Goal: Task Accomplishment & Management: Manage account settings

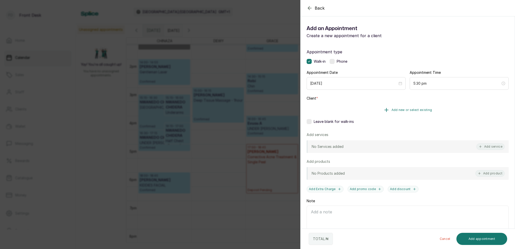
click at [405, 109] on span "Add new or select existing" at bounding box center [412, 110] width 41 height 4
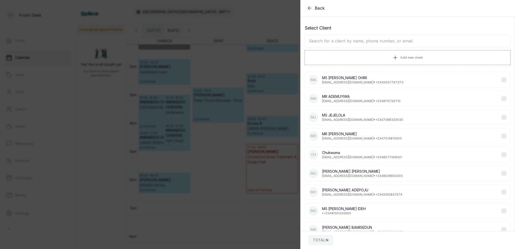
click at [387, 41] on input "text" at bounding box center [408, 41] width 206 height 13
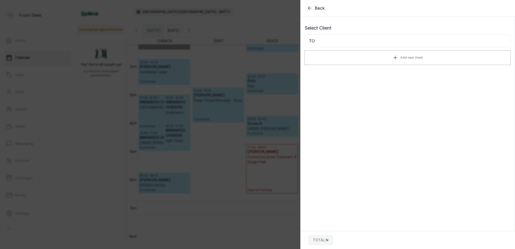
type input "T"
type input "ODUKOYA"
click at [347, 81] on p "crelish@gmail.com • +234 8033044734" at bounding box center [362, 82] width 81 height 4
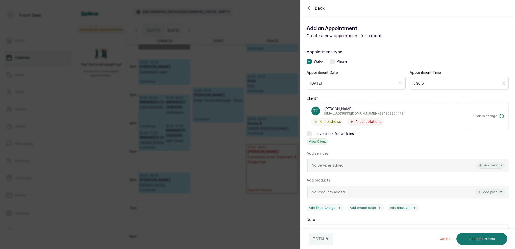
click at [319, 140] on button "View Client" at bounding box center [317, 141] width 21 height 7
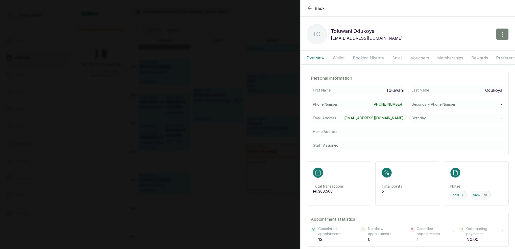
click at [502, 33] on icon "button" at bounding box center [503, 34] width 6 height 6
click at [461, 48] on span "Edit" at bounding box center [480, 49] width 49 height 6
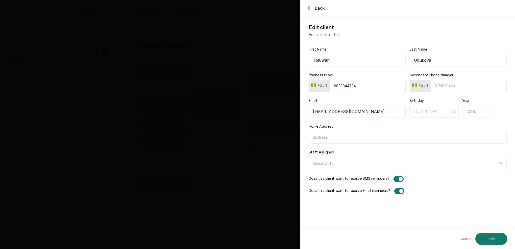
click at [452, 110] on div at bounding box center [434, 111] width 42 height 6
type input "10-04"
type input "09-19"
click at [465, 160] on div "19" at bounding box center [464, 162] width 6 height 6
click at [477, 112] on input "Year" at bounding box center [476, 111] width 29 height 13
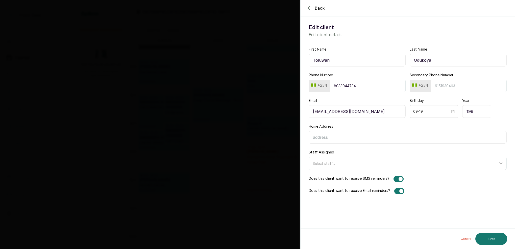
click at [474, 112] on input "199" at bounding box center [476, 111] width 29 height 13
type input "1"
click at [461, 135] on input "Home Address" at bounding box center [408, 137] width 198 height 13
click at [477, 108] on input "Year" at bounding box center [476, 111] width 29 height 13
type input "2"
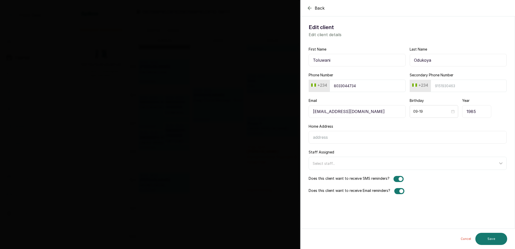
type input "1985"
click at [377, 139] on input "Home Address" at bounding box center [408, 137] width 198 height 13
click at [494, 241] on button "Save" at bounding box center [492, 239] width 32 height 12
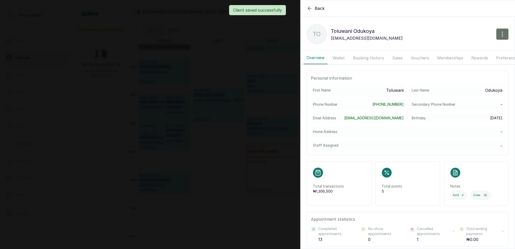
click at [361, 59] on button "Booking History" at bounding box center [368, 58] width 37 height 13
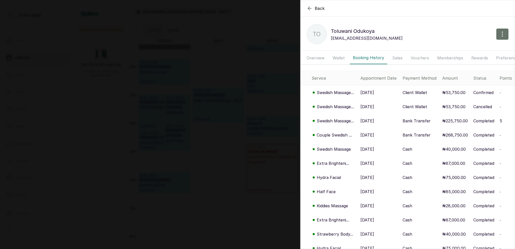
click at [311, 9] on icon "button" at bounding box center [310, 8] width 6 height 6
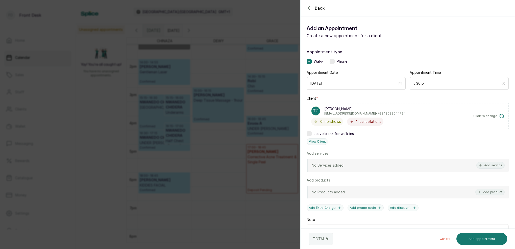
click at [311, 8] on icon "button" at bounding box center [310, 8] width 6 height 6
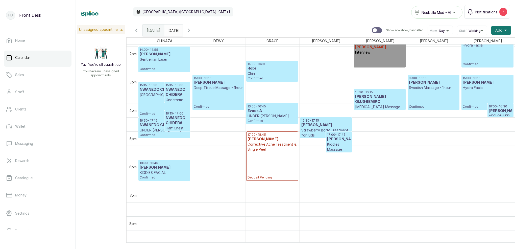
scroll to position [405, 0]
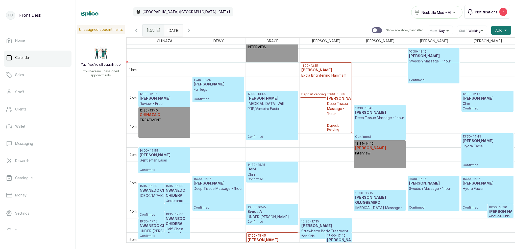
click at [490, 12] on span "Notifications" at bounding box center [487, 11] width 22 height 5
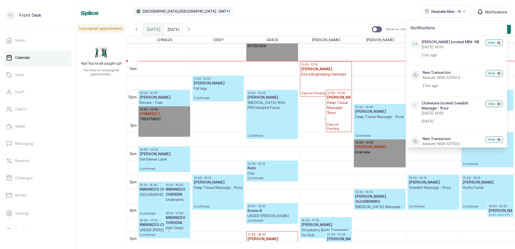
scroll to position [0, 0]
click at [392, 16] on div "Calendar Africa/Lagos GMT+1 Neubelle Med - VI Notifications Notifications OA Ol…" at bounding box center [295, 11] width 429 height 13
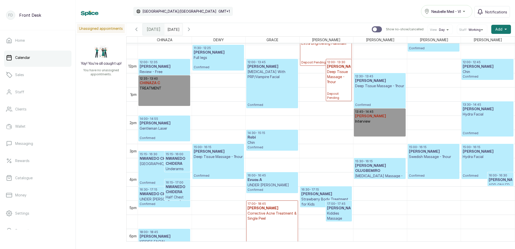
scroll to position [380, 0]
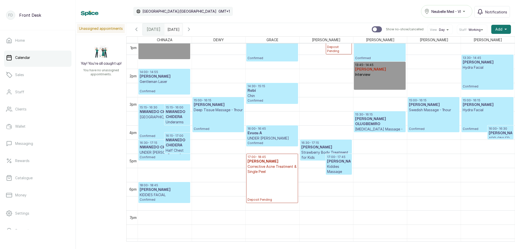
type input "dd/MM/yyyy"
click at [173, 30] on input "dd/MM/yyyy" at bounding box center [169, 28] width 8 height 9
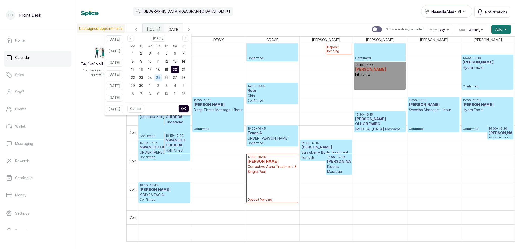
click at [160, 77] on span "25" at bounding box center [158, 77] width 4 height 4
click at [189, 107] on button "OK" at bounding box center [183, 109] width 11 height 8
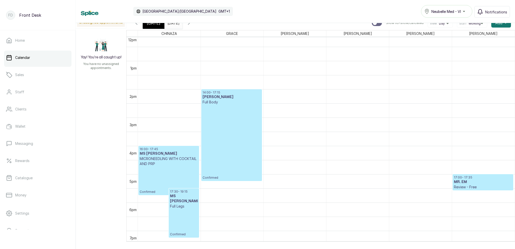
scroll to position [347, 0]
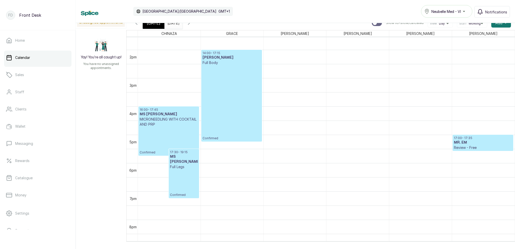
drag, startPoint x: 181, startPoint y: 23, endPoint x: 181, endPoint y: 26, distance: 2.8
click at [173, 24] on input "25/09/2025" at bounding box center [169, 21] width 8 height 9
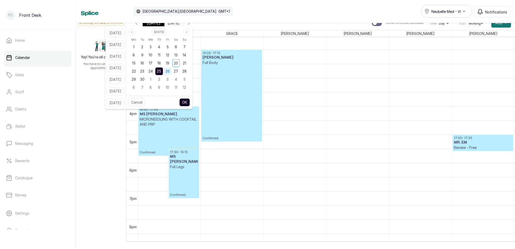
click at [170, 72] on span "26" at bounding box center [168, 71] width 4 height 4
click at [190, 101] on button "OK" at bounding box center [184, 102] width 11 height 8
type input "[DATE]"
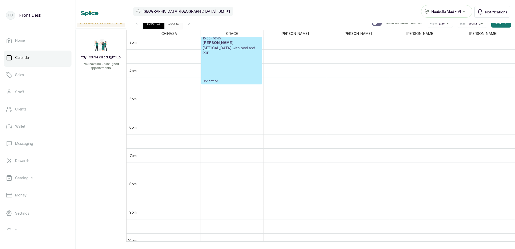
click at [241, 72] on p "Confirmed" at bounding box center [232, 70] width 58 height 28
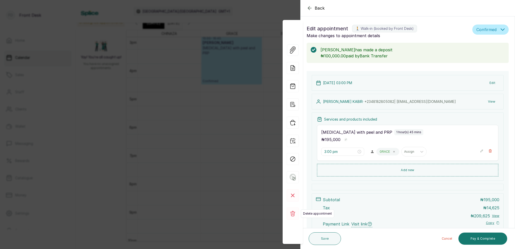
click at [294, 214] on icon at bounding box center [292, 213] width 5 height 5
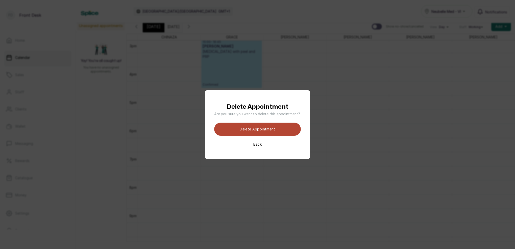
click at [280, 129] on button "Delete appointment" at bounding box center [257, 129] width 87 height 13
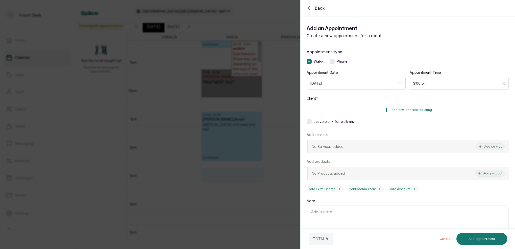
click at [401, 109] on span "Add new or select existing" at bounding box center [412, 110] width 41 height 4
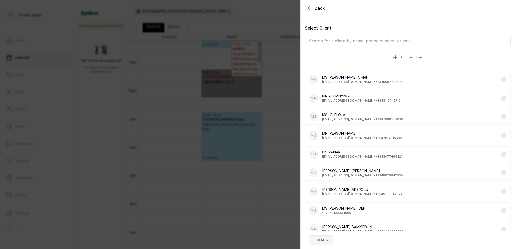
click at [405, 58] on span "Add new client" at bounding box center [412, 57] width 22 height 4
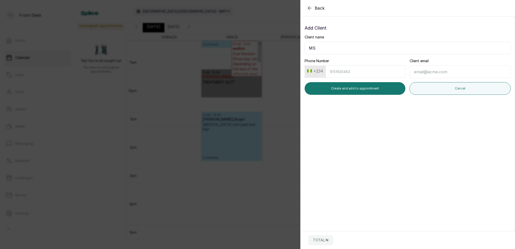
click at [368, 50] on input "MS" at bounding box center [408, 48] width 206 height 13
type input "[PERSON_NAME]"
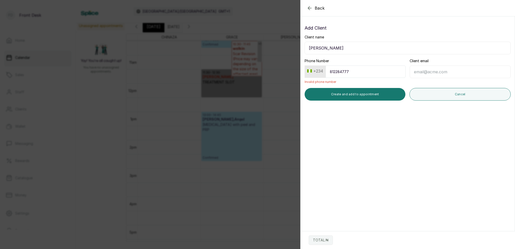
click at [343, 72] on input "812284777" at bounding box center [366, 71] width 80 height 12
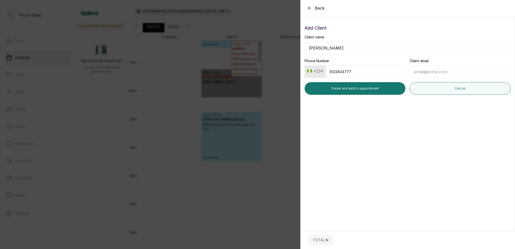
type input "8122844777"
type input "[EMAIL_ADDRESS][DOMAIN_NAME]"
click at [371, 75] on input "8122844777" at bounding box center [366, 71] width 80 height 12
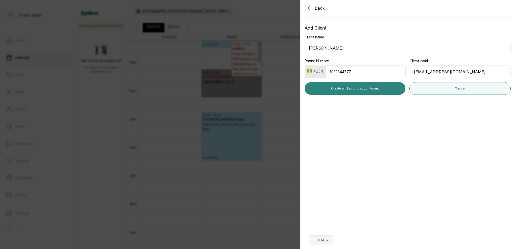
drag, startPoint x: 363, startPoint y: 74, endPoint x: 392, endPoint y: 88, distance: 32.6
click at [363, 74] on input "8122844777" at bounding box center [366, 71] width 80 height 12
click at [392, 88] on button "Create and add to appointment" at bounding box center [355, 88] width 101 height 13
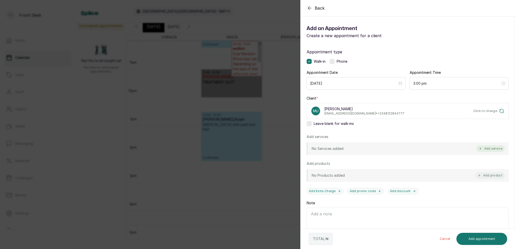
click at [491, 150] on button "Add service" at bounding box center [491, 148] width 28 height 7
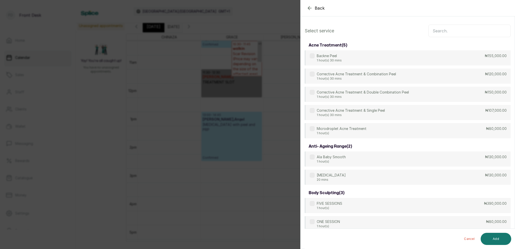
scroll to position [0, 0]
click at [476, 31] on input "text" at bounding box center [470, 31] width 82 height 13
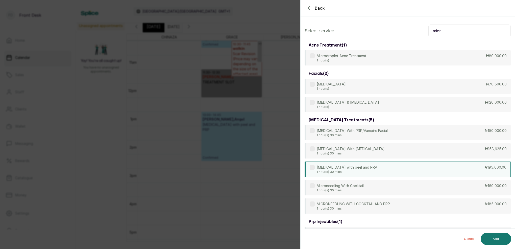
type input "micr"
click at [378, 169] on div "[MEDICAL_DATA] with peel and PRP 1 hour(s) 30 mins ₦195,000.00" at bounding box center [408, 169] width 206 height 16
click at [503, 237] on button "Add" at bounding box center [496, 239] width 31 height 12
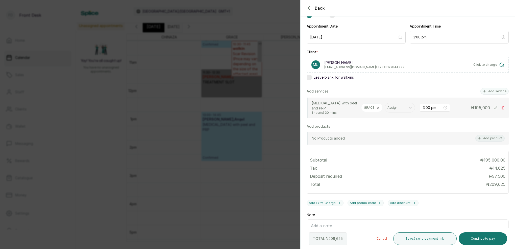
scroll to position [47, 0]
drag, startPoint x: 491, startPoint y: 241, endPoint x: 497, endPoint y: 220, distance: 22.0
click at [491, 241] on button "Continue to pay" at bounding box center [483, 238] width 49 height 13
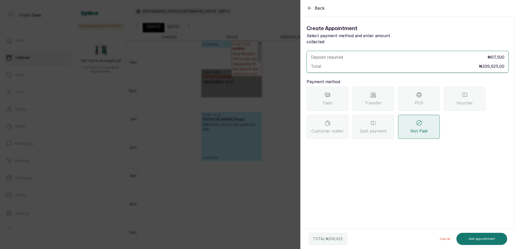
scroll to position [0, 0]
drag, startPoint x: 384, startPoint y: 98, endPoint x: 386, endPoint y: 101, distance: 4.0
click at [384, 98] on div "Transfer" at bounding box center [374, 99] width 42 height 24
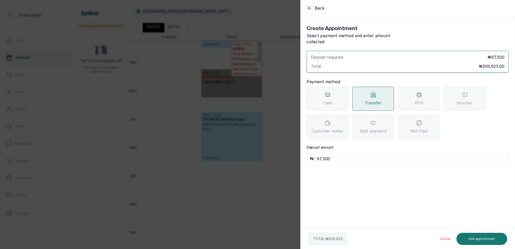
click at [350, 155] on input "97,500" at bounding box center [411, 158] width 189 height 7
type input "9"
type input "100,000"
click at [487, 240] on button "Add appointment" at bounding box center [482, 239] width 51 height 12
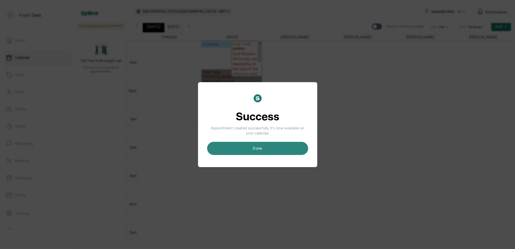
click at [283, 149] on button "done" at bounding box center [257, 148] width 101 height 13
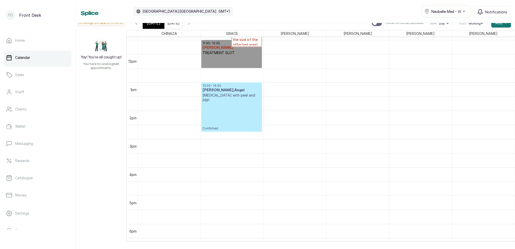
scroll to position [293, 0]
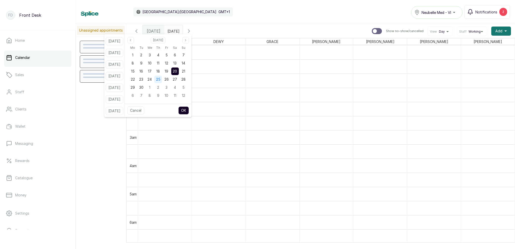
scroll to position [401, 0]
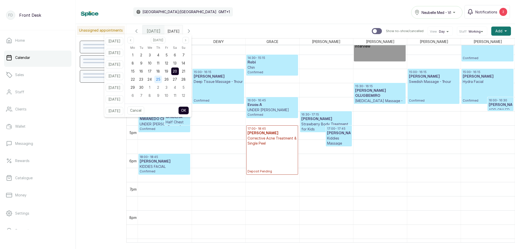
click at [160, 80] on span "25" at bounding box center [158, 79] width 4 height 4
click at [169, 81] on span "26" at bounding box center [167, 79] width 4 height 4
click at [188, 108] on button "OK" at bounding box center [183, 110] width 11 height 8
type input "[DATE]"
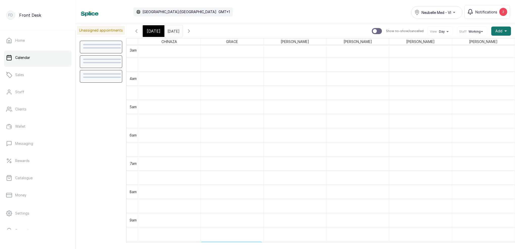
scroll to position [209, 0]
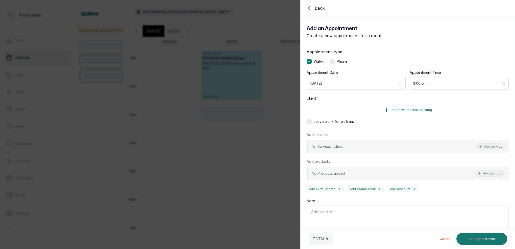
click at [421, 109] on span "Add new or select existing" at bounding box center [412, 110] width 41 height 4
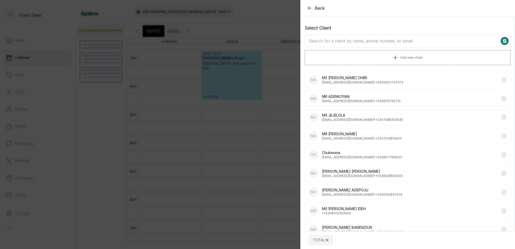
click at [354, 41] on input "text" at bounding box center [408, 41] width 206 height 13
type input "u"
type input "Uzoamaka"
drag, startPoint x: 264, startPoint y: 59, endPoint x: 319, endPoint y: 5, distance: 77.7
click at [269, 57] on div "Back Add Appointment Select Client Uzoamaka Add new client MA MS ADAEZE OHIRI A…" at bounding box center [257, 124] width 515 height 249
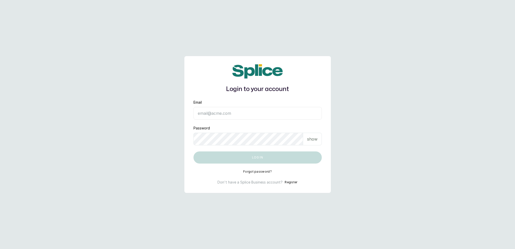
type input "neubellemedspa@gmail.com"
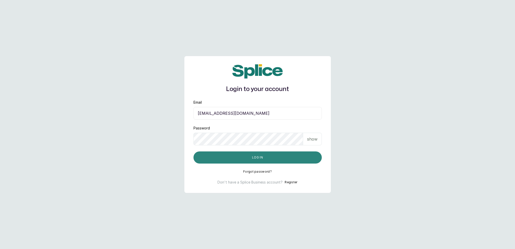
click at [254, 161] on button "Log in" at bounding box center [258, 157] width 128 height 12
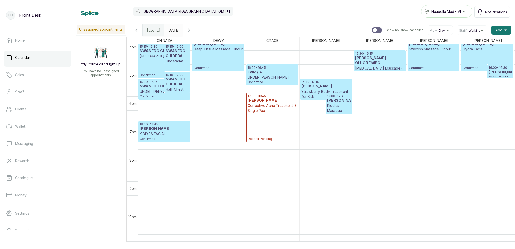
scroll to position [457, 0]
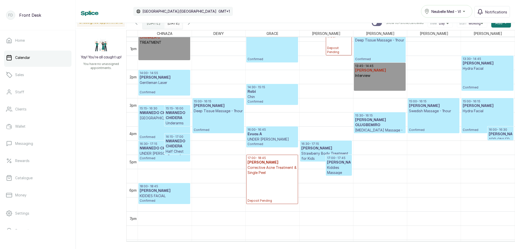
type input "dd/MM/yyyy"
click at [173, 25] on input "dd/MM/yyyy" at bounding box center [169, 21] width 8 height 9
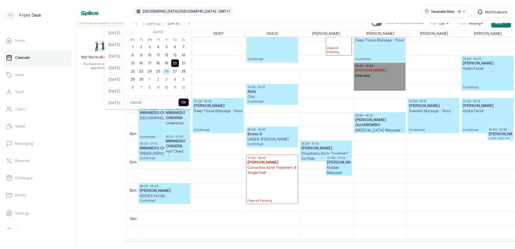
click at [169, 72] on span "26" at bounding box center [167, 71] width 4 height 4
click at [189, 100] on button "OK" at bounding box center [183, 102] width 11 height 8
type input "[DATE]"
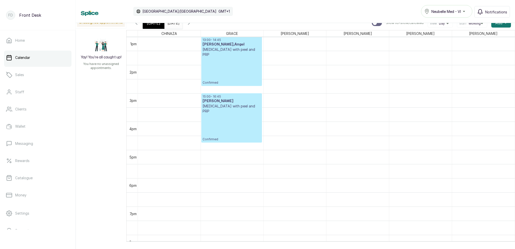
click at [234, 117] on p "Confirmed" at bounding box center [232, 128] width 58 height 28
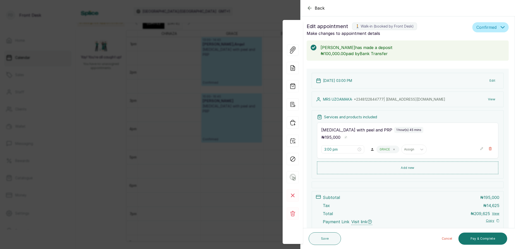
click at [496, 99] on button "View" at bounding box center [491, 99] width 15 height 9
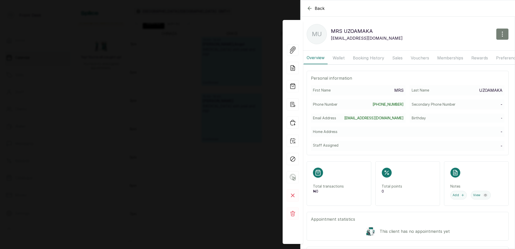
click at [501, 36] on icon "button" at bounding box center [503, 34] width 6 height 6
click at [461, 51] on span "Edit" at bounding box center [480, 49] width 49 height 6
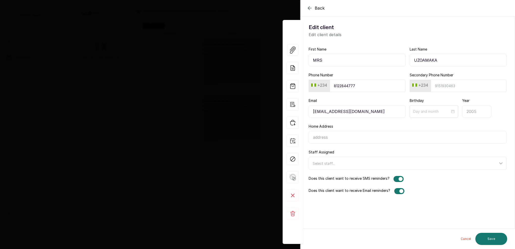
drag, startPoint x: 443, startPoint y: 61, endPoint x: 412, endPoint y: 60, distance: 30.6
paste input "UZOAMAKA"
type input "[PERSON_NAME]"
click at [431, 60] on input "Last Name" at bounding box center [458, 60] width 97 height 13
type input "UGWUNZE"
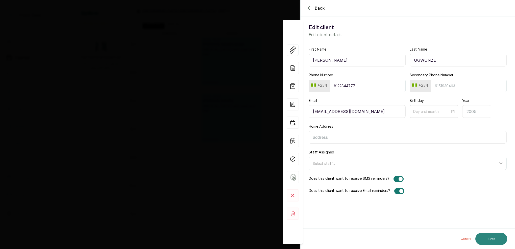
click at [497, 238] on button "Save" at bounding box center [492, 239] width 32 height 12
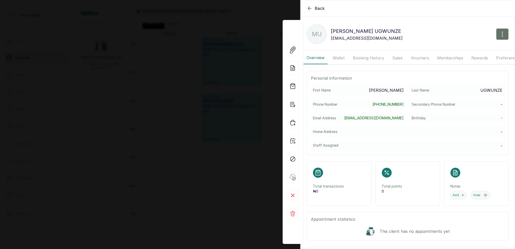
click at [241, 136] on div "Back [PERSON_NAME] MU [PERSON_NAME] [EMAIL_ADDRESS][DOMAIN_NAME] Overview Walle…" at bounding box center [257, 124] width 515 height 249
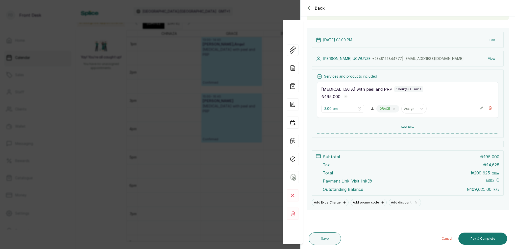
click at [286, 129] on div "View Forms Add note Add services and products View receipt Checkin Repeat appoi…" at bounding box center [293, 132] width 20 height 200
click at [268, 129] on div "Back Appointment Details Edit appointment 🚶 Walk-in (booked by Front Desk) Make…" at bounding box center [257, 124] width 515 height 249
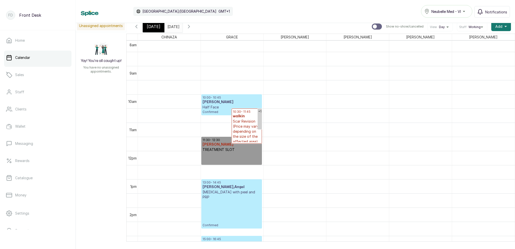
scroll to position [254, 0]
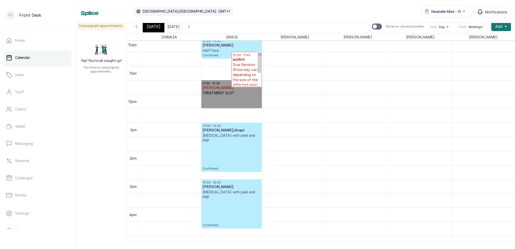
click at [150, 26] on span "[DATE]" at bounding box center [154, 27] width 14 height 6
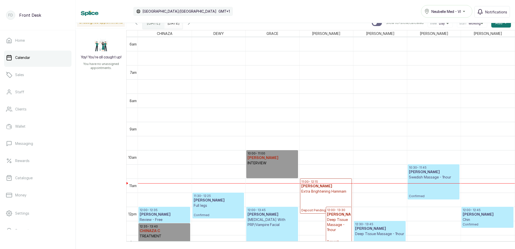
scroll to position [202, 0]
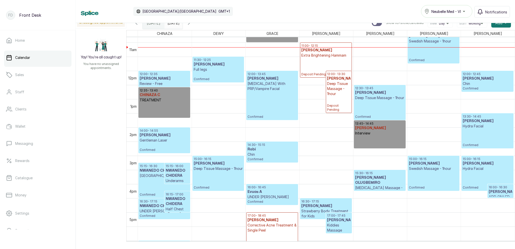
click at [173, 25] on input "[DATE]" at bounding box center [169, 21] width 8 height 9
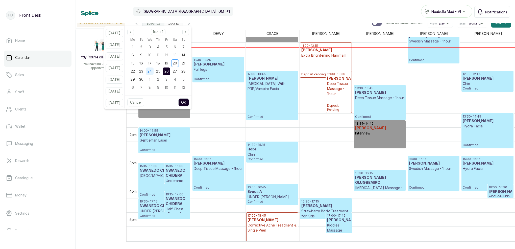
drag, startPoint x: 150, startPoint y: 72, endPoint x: 154, endPoint y: 73, distance: 3.9
click at [145, 72] on div "23" at bounding box center [141, 71] width 8 height 8
click at [189, 103] on button "OK" at bounding box center [183, 102] width 11 height 8
type input "[DATE]"
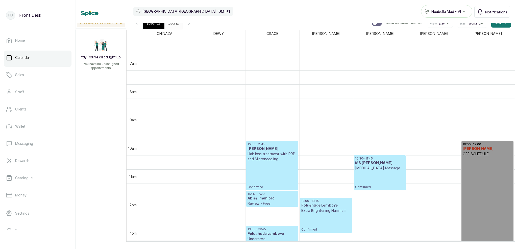
scroll to position [0, 0]
click at [156, 26] on span "[DATE]" at bounding box center [154, 23] width 14 height 6
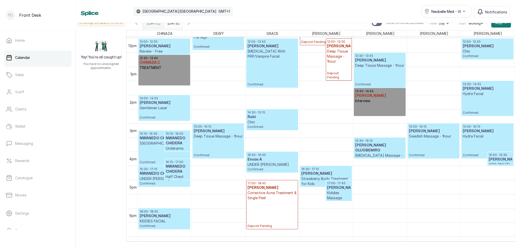
scroll to position [345, 0]
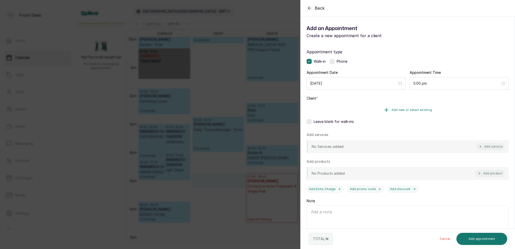
click at [417, 111] on span "Add new or select existing" at bounding box center [412, 110] width 41 height 4
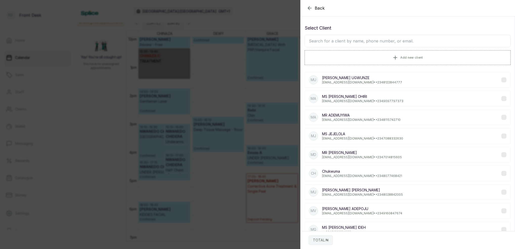
click at [396, 46] on input "text" at bounding box center [408, 41] width 206 height 13
type input "A"
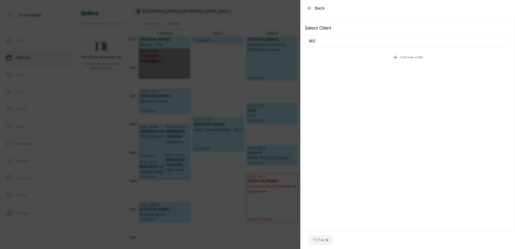
type input "M"
click at [418, 58] on span "Add new client" at bounding box center [412, 57] width 22 height 4
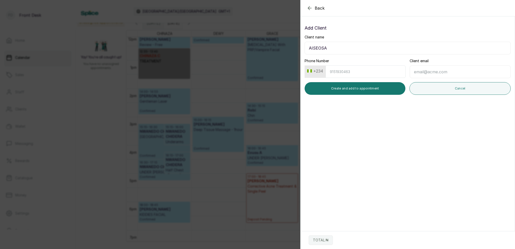
type input "AISEOSA"
type input "[EMAIL_ADDRESS][DOMAIN_NAME]"
type input "8070362392"
click at [308, 47] on input "AISEOSA" at bounding box center [408, 48] width 206 height 13
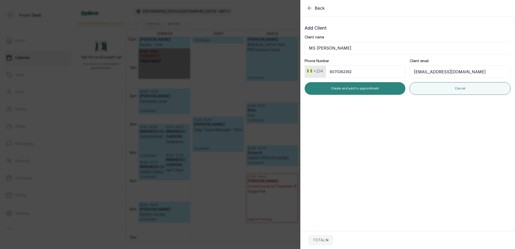
type input "MS [PERSON_NAME]"
click at [383, 89] on button "Create and add to appointment" at bounding box center [355, 88] width 101 height 13
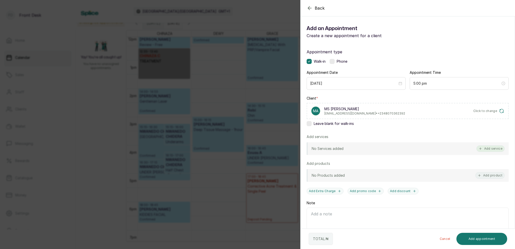
click at [496, 149] on button "Add service" at bounding box center [491, 148] width 28 height 7
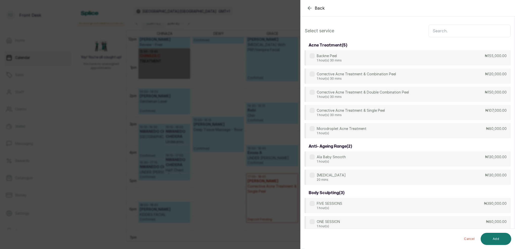
scroll to position [0, 0]
click at [456, 31] on input "text" at bounding box center [470, 31] width 82 height 13
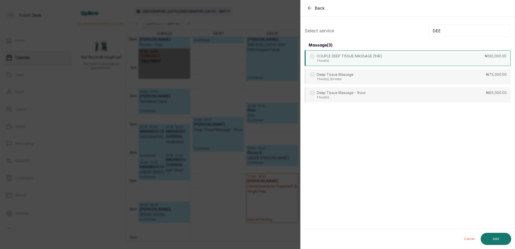
type input "DEE"
drag, startPoint x: 383, startPoint y: 53, endPoint x: 425, endPoint y: 89, distance: 55.5
click at [383, 53] on div "COUPLE DEEP TISSUE MASSAGE [1HR] 1 hour(s) ₦130,000.00" at bounding box center [408, 57] width 206 height 15
click at [500, 237] on button "Add" at bounding box center [496, 239] width 31 height 12
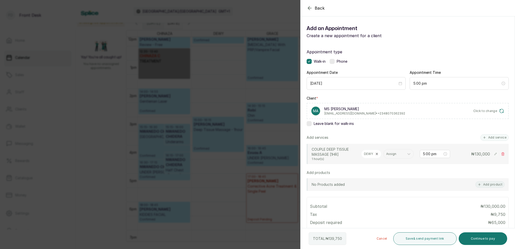
scroll to position [38, 0]
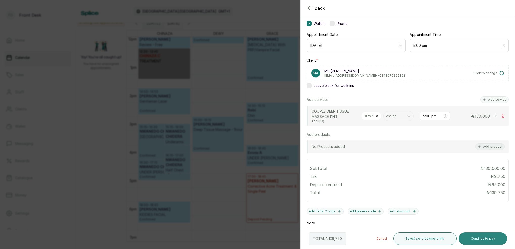
click at [494, 236] on button "Continue to pay" at bounding box center [483, 238] width 49 height 13
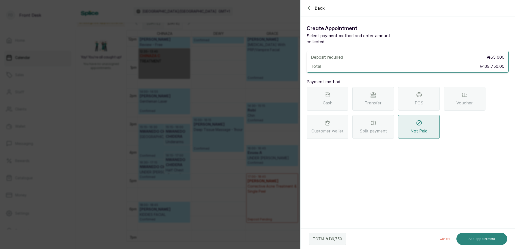
scroll to position [0, 0]
click at [388, 88] on div "Transfer" at bounding box center [374, 99] width 42 height 24
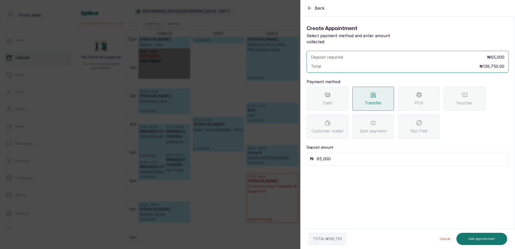
click at [354, 155] on input "65,000" at bounding box center [411, 158] width 189 height 7
type input "6"
type input "139,750"
click at [490, 238] on button "Add appointment" at bounding box center [482, 239] width 51 height 12
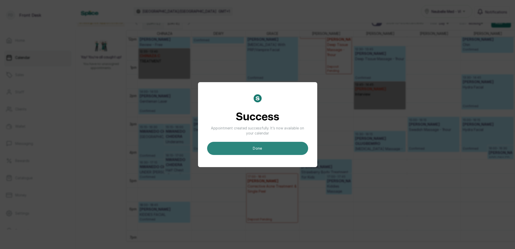
click at [280, 145] on button "done" at bounding box center [257, 148] width 101 height 13
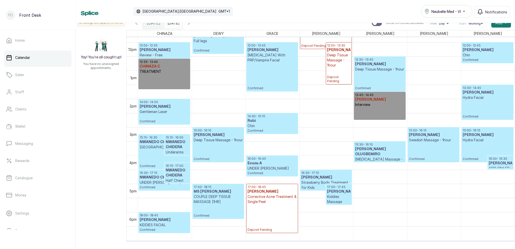
scroll to position [335, 0]
click at [212, 203] on p "COUPLE DEEP TISSUE MASSAGE [1HR]" at bounding box center [218, 199] width 49 height 10
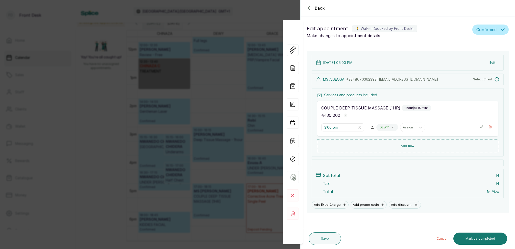
type input "5:00 pm"
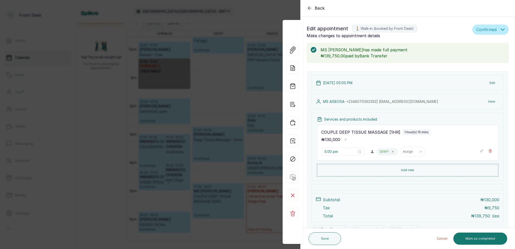
click at [409, 129] on div "1 hour(s) 15 mins" at bounding box center [417, 132] width 28 height 6
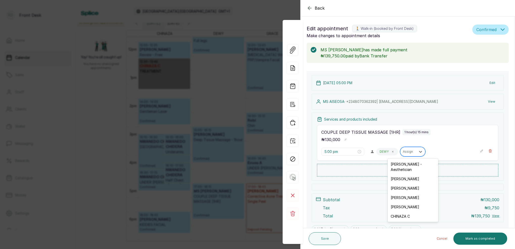
drag, startPoint x: 409, startPoint y: 150, endPoint x: 413, endPoint y: 154, distance: 5.9
click at [409, 150] on div "Assign" at bounding box center [408, 152] width 11 height 4
drag, startPoint x: 410, startPoint y: 173, endPoint x: 416, endPoint y: 167, distance: 8.8
click at [410, 174] on div "[PERSON_NAME]" at bounding box center [413, 178] width 51 height 9
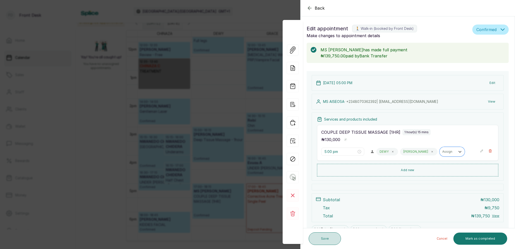
click at [332, 240] on button "Save" at bounding box center [325, 238] width 32 height 13
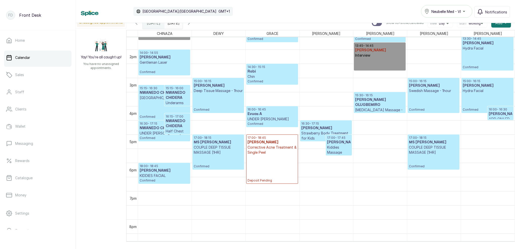
scroll to position [391, 0]
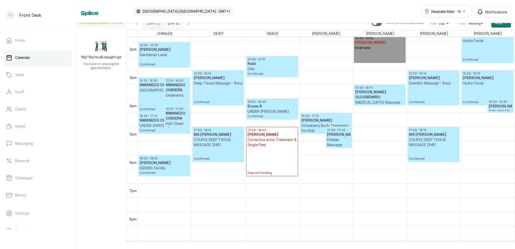
click at [173, 24] on input "[DATE]" at bounding box center [169, 21] width 8 height 9
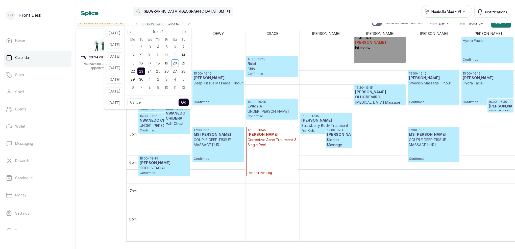
drag, startPoint x: 138, startPoint y: 72, endPoint x: 149, endPoint y: 70, distance: 10.7
click at [135, 72] on span "22" at bounding box center [133, 71] width 4 height 4
drag, startPoint x: 149, startPoint y: 71, endPoint x: 166, endPoint y: 79, distance: 18.2
click at [143, 71] on span "23" at bounding box center [141, 71] width 4 height 4
click at [189, 101] on button "OK" at bounding box center [183, 102] width 11 height 8
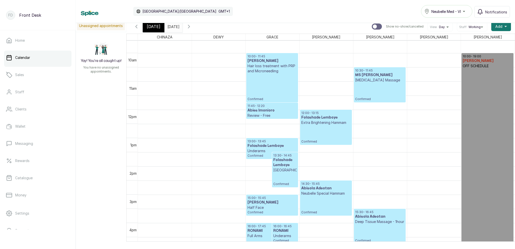
scroll to position [271, 0]
click at [156, 28] on span "[DATE]" at bounding box center [154, 27] width 14 height 6
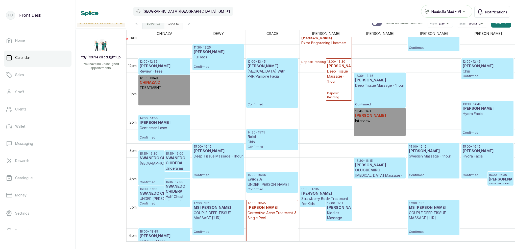
scroll to position [328, 0]
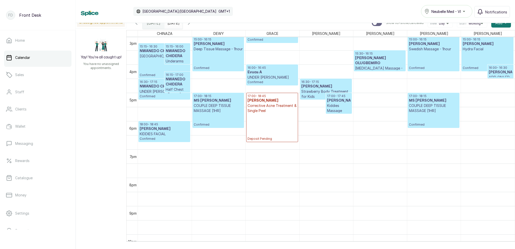
click at [147, 133] on p "KIDDIES FACIAL" at bounding box center [164, 133] width 49 height 5
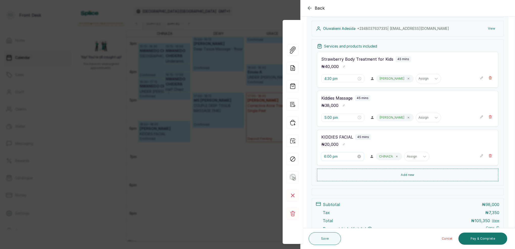
click at [331, 155] on input "6:00 pm" at bounding box center [340, 157] width 32 height 6
click at [327, 188] on div "05" at bounding box center [328, 188] width 12 height 7
drag, startPoint x: 344, startPoint y: 176, endPoint x: 349, endPoint y: 189, distance: 14.2
click at [344, 176] on div "30" at bounding box center [343, 177] width 12 height 7
type input "5:30 pm"
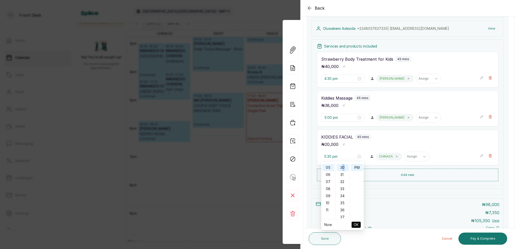
click at [357, 227] on span "OK" at bounding box center [356, 225] width 5 height 10
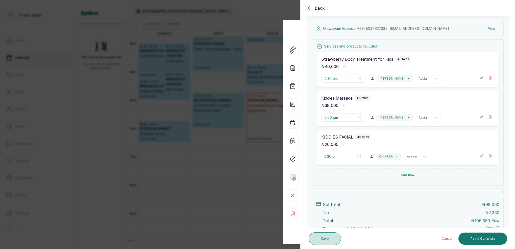
click at [329, 239] on button "Save" at bounding box center [325, 238] width 32 height 13
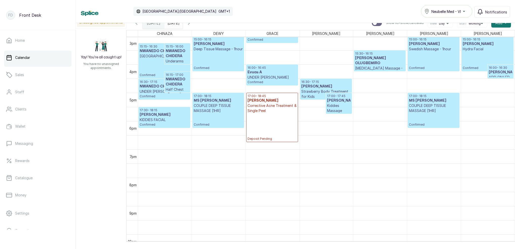
scroll to position [424, 0]
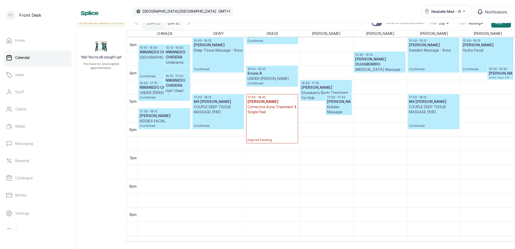
click at [426, 113] on p "COUPLE DEEP TISSUE MASSAGE [1HR]" at bounding box center [433, 109] width 49 height 10
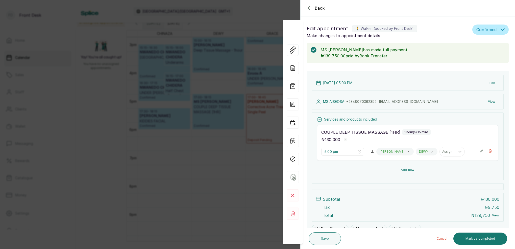
click at [408, 170] on button "Add new" at bounding box center [407, 170] width 181 height 12
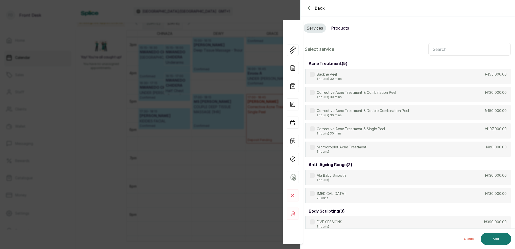
scroll to position [0, 0]
click at [453, 50] on input "text" at bounding box center [470, 49] width 82 height 13
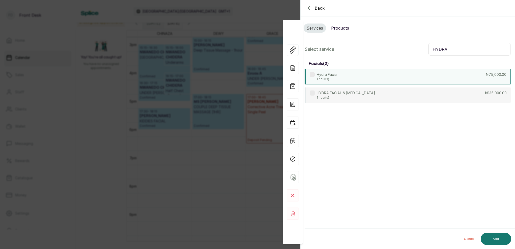
type input "HYDRA"
click at [352, 76] on div "Hydra Facial 1 hour(s) ₦75,000.00" at bounding box center [408, 77] width 206 height 16
click at [501, 240] on button "Add" at bounding box center [496, 239] width 31 height 12
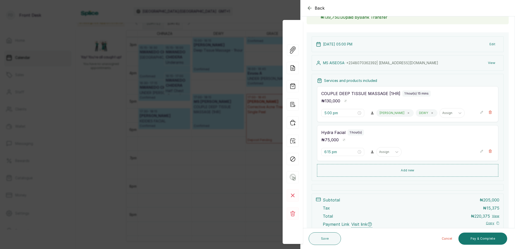
scroll to position [41, 0]
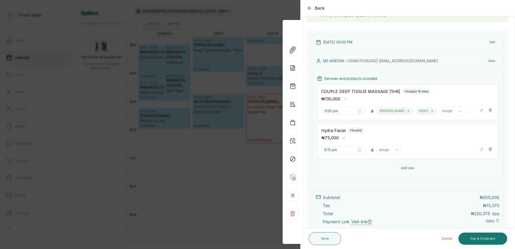
click at [407, 169] on button "Add new" at bounding box center [407, 168] width 181 height 12
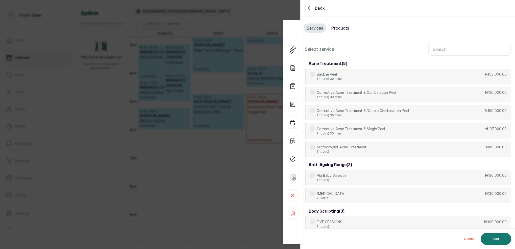
click at [461, 54] on input "text" at bounding box center [470, 49] width 82 height 13
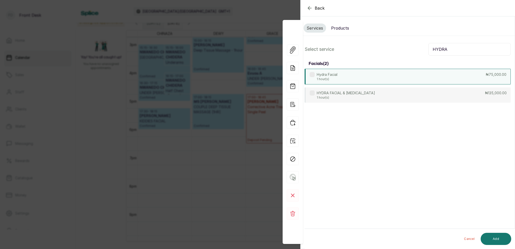
type input "HYDRA"
click at [378, 73] on div "Hydra Facial 1 hour(s) ₦75,000.00" at bounding box center [408, 77] width 206 height 16
click at [498, 235] on button "Add" at bounding box center [496, 239] width 31 height 12
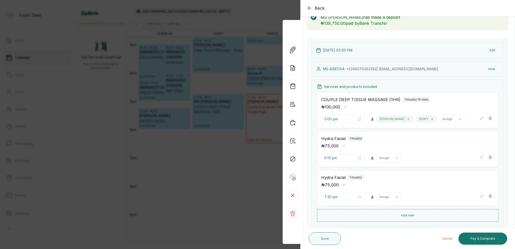
scroll to position [34, 0]
click at [332, 156] on input "6:15 pm" at bounding box center [340, 157] width 32 height 6
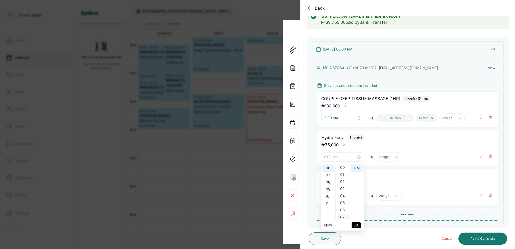
scroll to position [0, 0]
type input "6:00 pm"
click at [343, 167] on div "00" at bounding box center [343, 167] width 12 height 7
drag, startPoint x: 360, startPoint y: 170, endPoint x: 362, endPoint y: 176, distance: 6.7
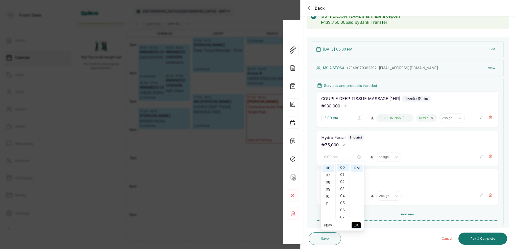
click at [360, 170] on div "PM" at bounding box center [357, 168] width 12 height 7
click at [358, 221] on span "OK" at bounding box center [356, 225] width 5 height 10
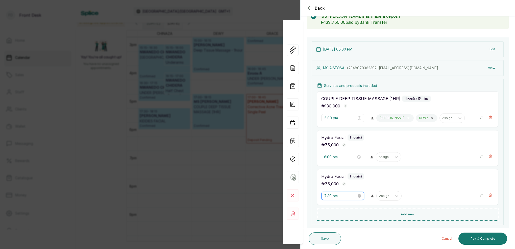
click at [330, 195] on input "7:30 pm" at bounding box center [340, 196] width 32 height 6
click at [328, 151] on div "06" at bounding box center [328, 151] width 12 height 7
drag, startPoint x: 341, startPoint y: 127, endPoint x: 349, endPoint y: 137, distance: 12.4
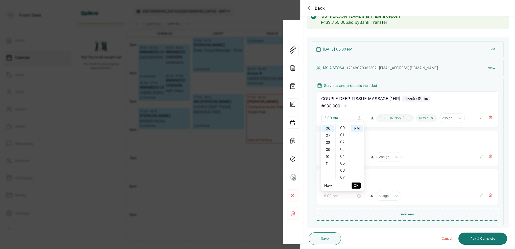
click at [343, 129] on div "00" at bounding box center [343, 127] width 12 height 7
type input "6:00 pm"
click at [356, 185] on span "OK" at bounding box center [356, 186] width 5 height 10
click at [393, 155] on div at bounding box center [396, 156] width 9 height 9
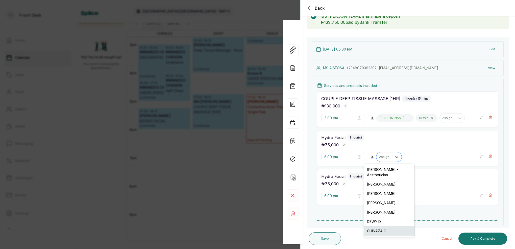
click at [378, 226] on div "CHINAZA C" at bounding box center [389, 230] width 51 height 9
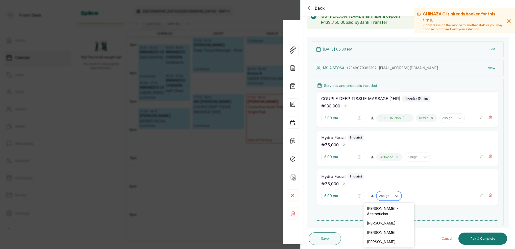
click at [385, 196] on div "Assign" at bounding box center [384, 196] width 11 height 4
click at [384, 243] on div "CHINAZA C" at bounding box center [389, 246] width 51 height 9
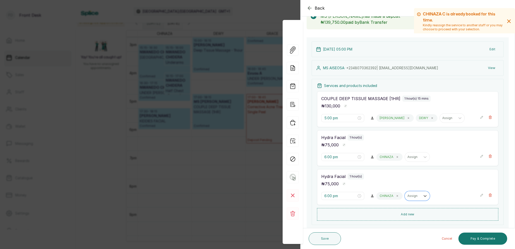
click at [394, 195] on div "CHINAZA" at bounding box center [390, 196] width 26 height 8
click at [391, 195] on p "CHINAZA" at bounding box center [387, 196] width 14 height 4
click at [398, 195] on icon at bounding box center [397, 196] width 3 height 3
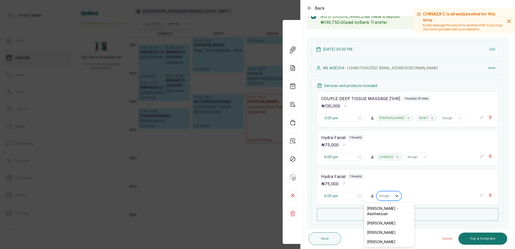
click at [394, 195] on div at bounding box center [396, 195] width 9 height 9
drag, startPoint x: 391, startPoint y: 211, endPoint x: 403, endPoint y: 210, distance: 12.2
click at [391, 211] on div "[PERSON_NAME] - Aesthetician" at bounding box center [389, 211] width 51 height 15
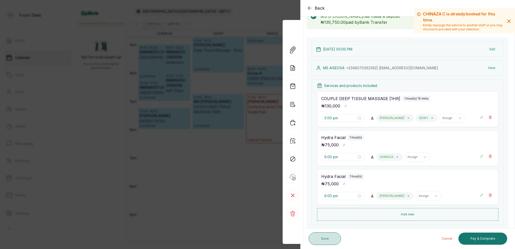
click at [332, 237] on button "Save" at bounding box center [325, 238] width 32 height 13
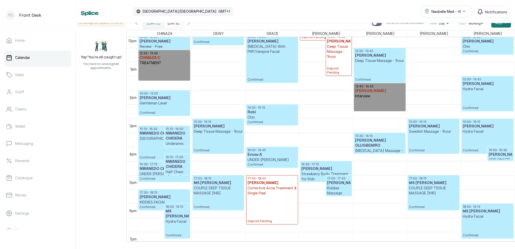
scroll to position [346, 0]
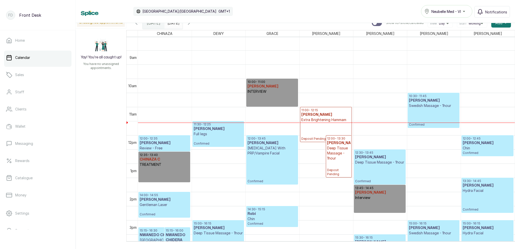
click at [183, 28] on div "[DATE] [DATE]" at bounding box center [174, 23] width 18 height 12
click at [183, 26] on div "[DATE]" at bounding box center [174, 21] width 18 height 9
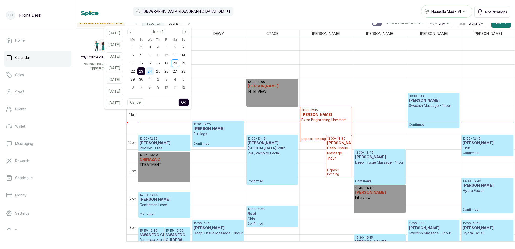
click at [152, 70] on span "24" at bounding box center [150, 71] width 4 height 4
click at [189, 100] on button "OK" at bounding box center [183, 102] width 11 height 8
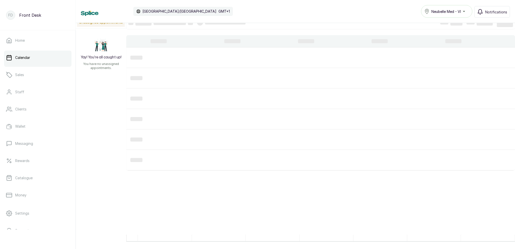
type input "[DATE]"
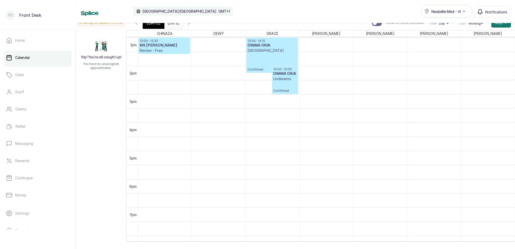
scroll to position [330, 0]
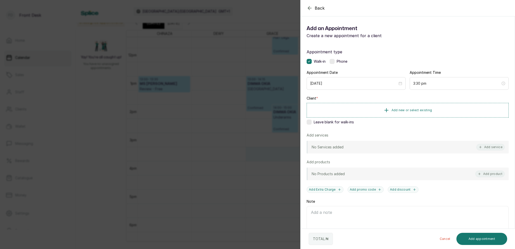
click at [281, 144] on div "Back Add Appointment Add an Appointment Create a new appointment for a client A…" at bounding box center [257, 124] width 515 height 249
click at [425, 110] on span "Add new or select existing" at bounding box center [412, 110] width 41 height 4
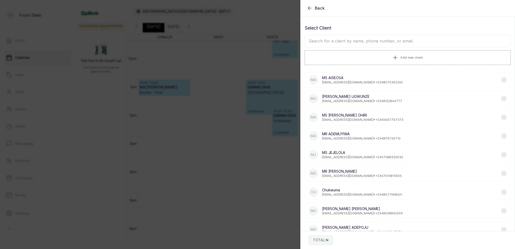
click at [368, 45] on input "text" at bounding box center [408, 41] width 206 height 13
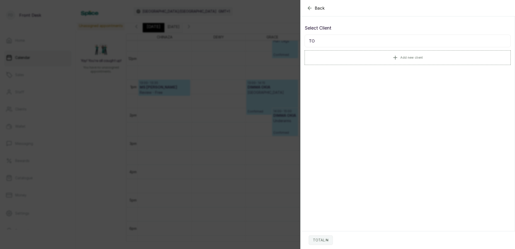
type input "T"
type input "[PERSON_NAME]"
click at [356, 82] on p "[EMAIL_ADDRESS][DOMAIN_NAME] • [PHONE_NUMBER]" at bounding box center [362, 82] width 80 height 4
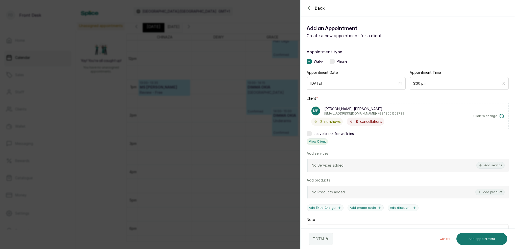
click at [317, 142] on button "View Client" at bounding box center [317, 141] width 21 height 7
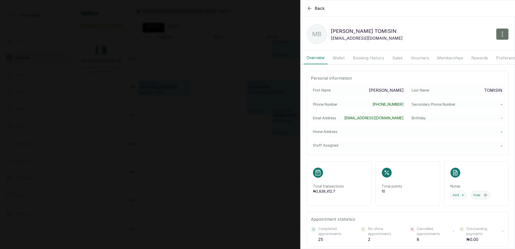
click at [356, 57] on button "Booking History" at bounding box center [368, 58] width 37 height 13
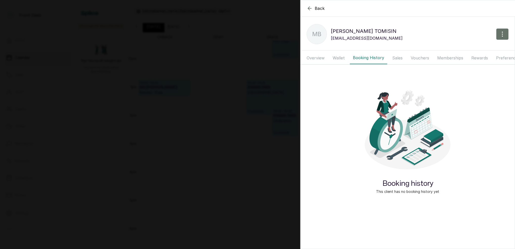
click at [335, 58] on button "Wallet" at bounding box center [339, 58] width 18 height 13
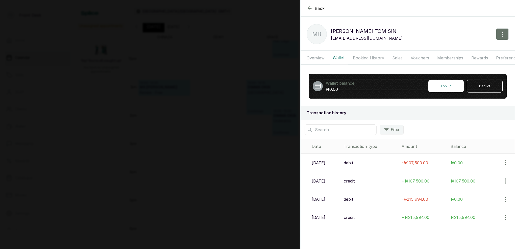
click at [397, 57] on button "Sales" at bounding box center [397, 58] width 16 height 13
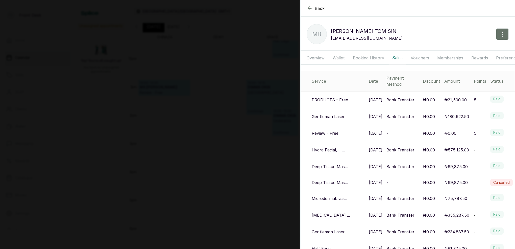
drag, startPoint x: 418, startPoint y: 56, endPoint x: 423, endPoint y: 57, distance: 4.8
click at [418, 57] on button "Vouchers" at bounding box center [420, 58] width 25 height 13
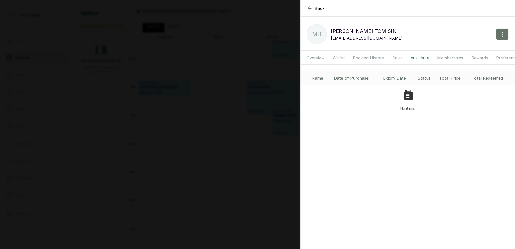
click at [438, 55] on button "Memberships" at bounding box center [450, 58] width 32 height 13
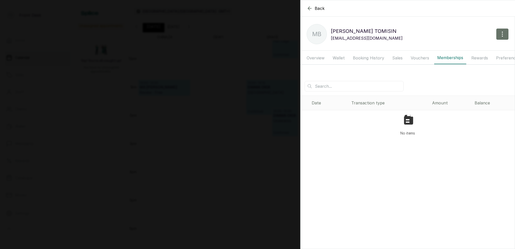
drag, startPoint x: 368, startPoint y: 58, endPoint x: 363, endPoint y: 58, distance: 5.3
click at [368, 58] on button "Booking History" at bounding box center [368, 58] width 37 height 13
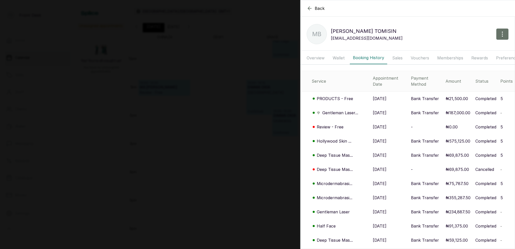
click at [362, 58] on button "Booking History" at bounding box center [368, 58] width 37 height 13
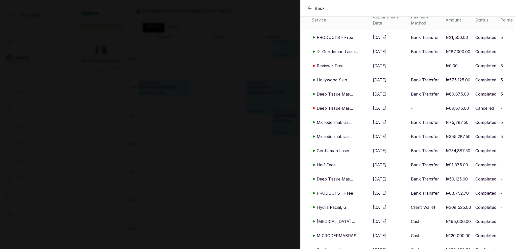
scroll to position [87, 0]
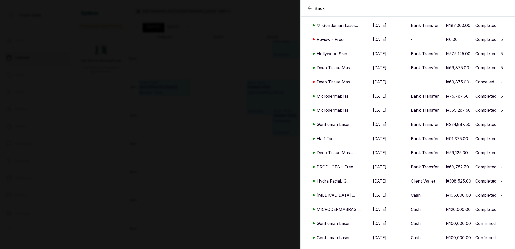
click at [334, 192] on p "[MEDICAL_DATA] ..." at bounding box center [336, 195] width 38 height 6
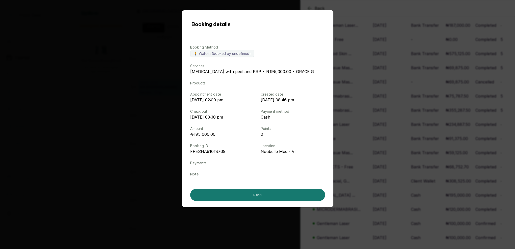
click at [410, 137] on div "Booking details Booking Method 🚶 Walk-in (booked by undefined) Services [MEDICA…" at bounding box center [257, 124] width 515 height 249
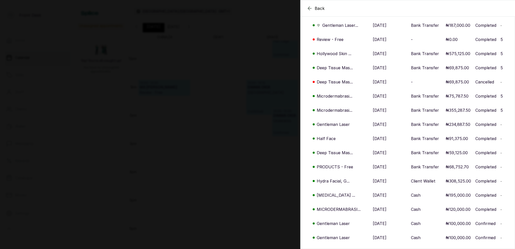
click at [262, 128] on div "Back [PERSON_NAME] [PERSON_NAME] MB [PERSON_NAME] [PERSON_NAME] [EMAIL_ADDRESS]…" at bounding box center [257, 124] width 515 height 249
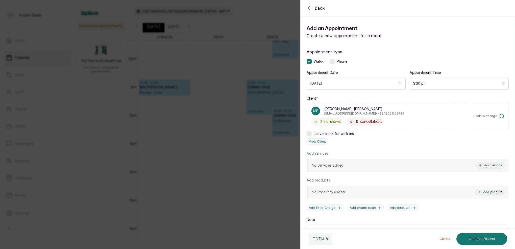
click at [253, 131] on div "Back Add Appointment Add an Appointment Create a new appointment for a client A…" at bounding box center [257, 124] width 515 height 249
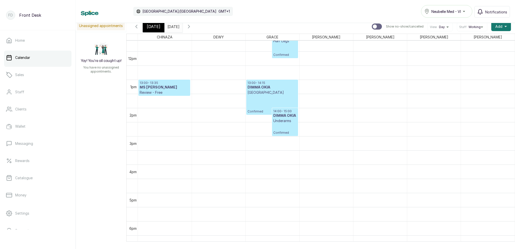
click at [154, 29] on span "[DATE]" at bounding box center [154, 27] width 14 height 6
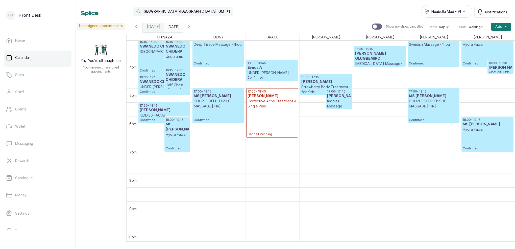
scroll to position [433, 0]
click at [192, 27] on icon "button" at bounding box center [189, 27] width 6 height 6
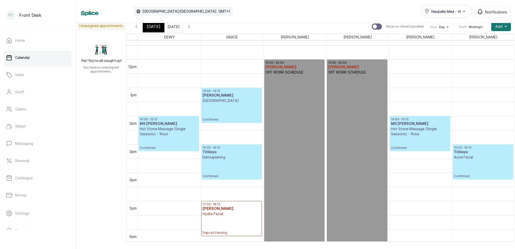
scroll to position [355, 0]
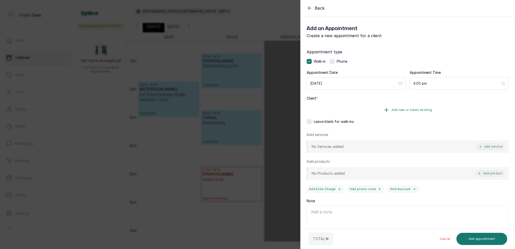
click at [419, 108] on span "Add new or select existing" at bounding box center [412, 110] width 41 height 4
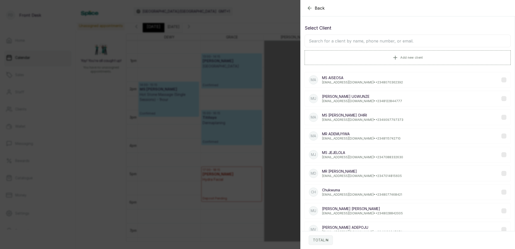
click at [375, 39] on input "text" at bounding box center [408, 41] width 206 height 13
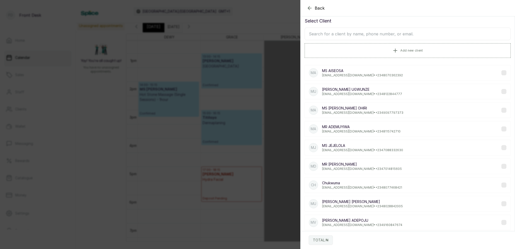
click at [308, 8] on icon "button" at bounding box center [310, 8] width 6 height 6
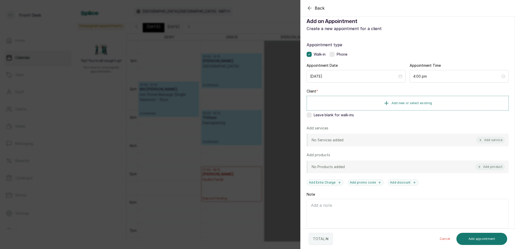
click at [308, 8] on icon "button" at bounding box center [310, 8] width 6 height 6
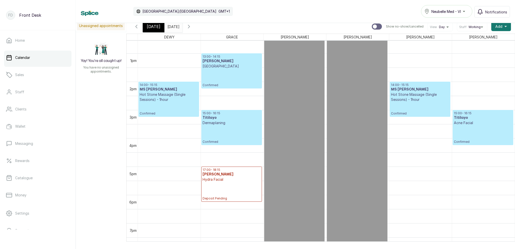
click at [173, 26] on input "[DATE]" at bounding box center [169, 25] width 8 height 9
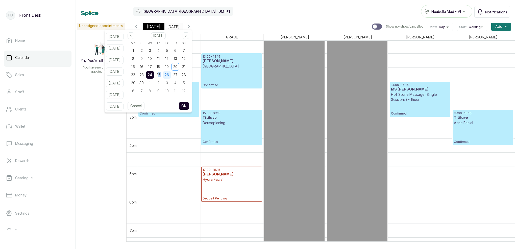
drag, startPoint x: 165, startPoint y: 77, endPoint x: 171, endPoint y: 78, distance: 5.4
click at [162, 77] on div "25" at bounding box center [159, 75] width 8 height 8
click at [171, 77] on div "26" at bounding box center [167, 75] width 8 height 8
click at [146, 75] on div "23" at bounding box center [142, 75] width 8 height 8
click at [154, 76] on div "24" at bounding box center [150, 75] width 8 height 8
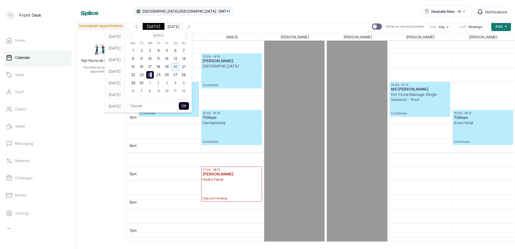
click at [189, 105] on button "OK" at bounding box center [184, 106] width 11 height 8
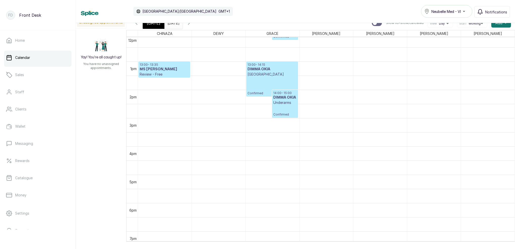
scroll to position [343, 0]
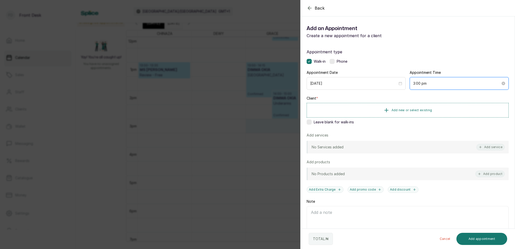
click at [420, 85] on input "3:00 pm" at bounding box center [456, 84] width 87 height 6
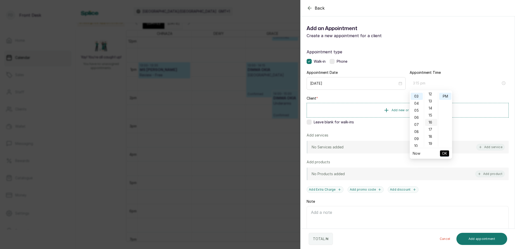
click at [432, 115] on div "15" at bounding box center [431, 115] width 12 height 7
type input "3:15 pm"
click at [446, 97] on div "PM" at bounding box center [445, 96] width 12 height 7
drag, startPoint x: 446, startPoint y: 154, endPoint x: 441, endPoint y: 141, distance: 14.2
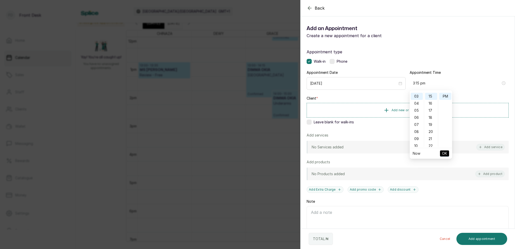
click at [446, 154] on span "OK" at bounding box center [444, 154] width 5 height 10
click at [421, 110] on span "Add new or select existing" at bounding box center [412, 110] width 41 height 4
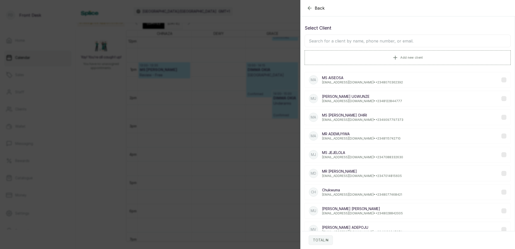
click at [369, 37] on input "text" at bounding box center [408, 41] width 206 height 13
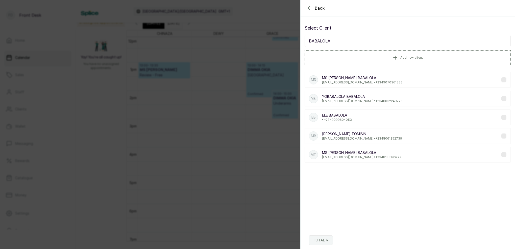
type input "BABALOLA"
click at [365, 133] on p "[PERSON_NAME] [PERSON_NAME]" at bounding box center [362, 133] width 80 height 5
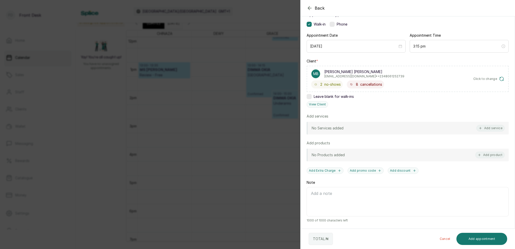
scroll to position [37, 0]
click at [497, 129] on button "Add service" at bounding box center [491, 128] width 28 height 7
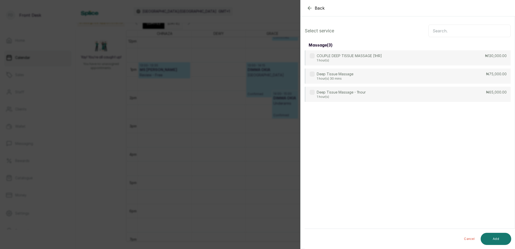
scroll to position [0, 0]
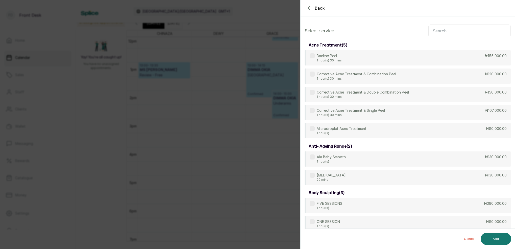
click at [435, 31] on input "text" at bounding box center [470, 31] width 82 height 13
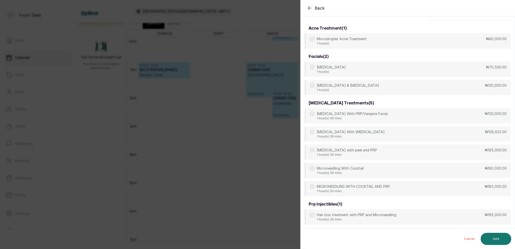
scroll to position [17, 0]
type input "MICRO"
drag, startPoint x: 361, startPoint y: 155, endPoint x: 414, endPoint y: 159, distance: 52.9
click at [361, 155] on p "1 hour(s) 30 mins" at bounding box center [347, 155] width 60 height 4
click at [499, 243] on button "Add" at bounding box center [496, 239] width 31 height 12
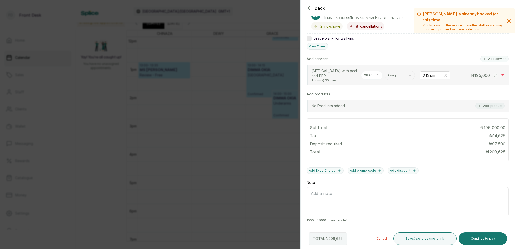
scroll to position [95, 0]
click at [429, 239] on button "Save & send payment link" at bounding box center [424, 238] width 63 height 13
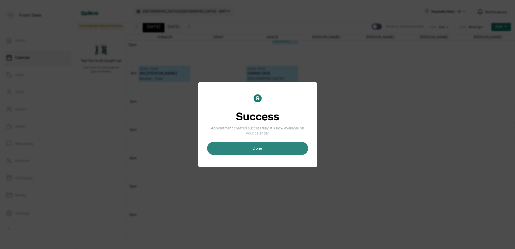
click at [267, 152] on button "done" at bounding box center [257, 148] width 101 height 13
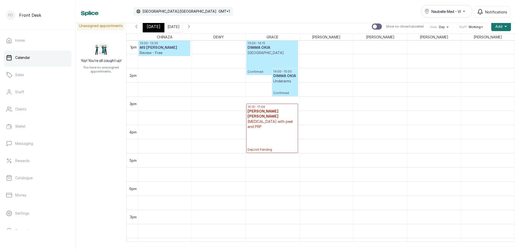
scroll to position [170, 0]
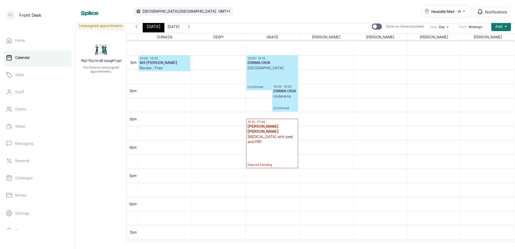
click at [154, 25] on span "[DATE]" at bounding box center [154, 27] width 14 height 6
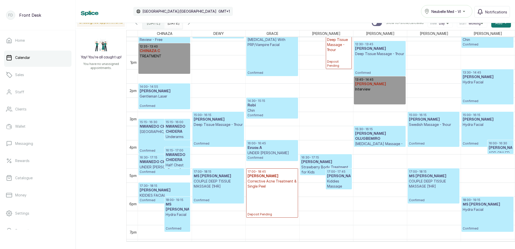
scroll to position [387, 0]
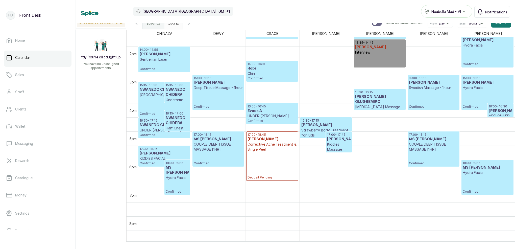
click at [192, 25] on icon "button" at bounding box center [189, 23] width 6 height 6
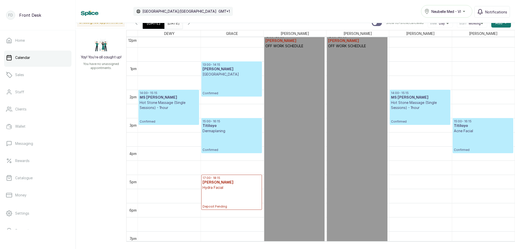
scroll to position [344, 0]
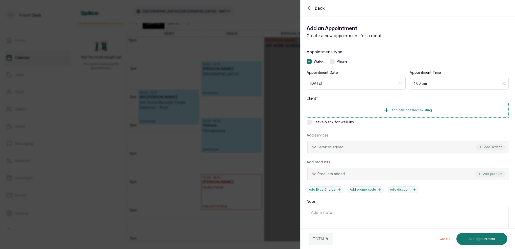
click at [309, 8] on icon "button" at bounding box center [310, 8] width 6 height 6
click at [415, 106] on button "Add new or select existing" at bounding box center [408, 110] width 202 height 14
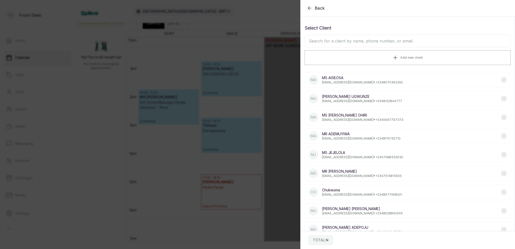
click at [395, 41] on input "text" at bounding box center [408, 41] width 206 height 13
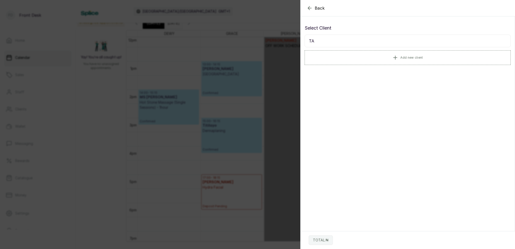
type input "T"
click at [431, 58] on button "Add new client" at bounding box center [408, 57] width 206 height 14
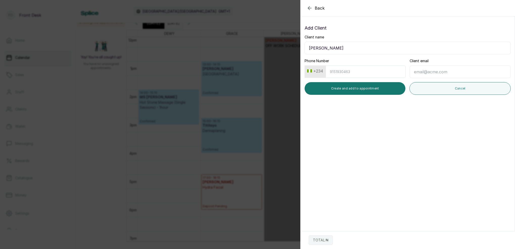
type input "[PERSON_NAME]"
type input "8"
type input "9090722442"
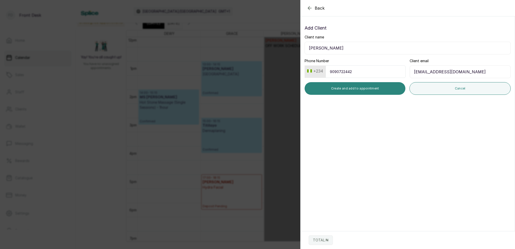
type input "[EMAIL_ADDRESS][DOMAIN_NAME]"
click at [371, 88] on button "Create and add to appointment" at bounding box center [355, 88] width 101 height 13
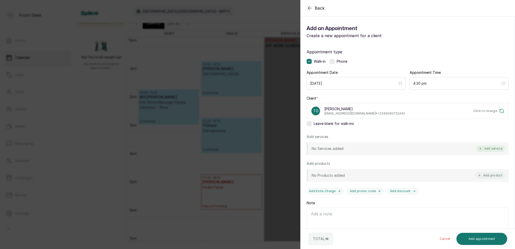
click at [497, 151] on button "Add service" at bounding box center [491, 148] width 28 height 7
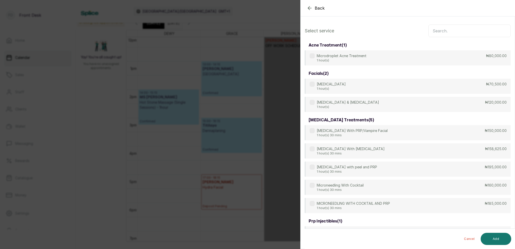
scroll to position [-1, 0]
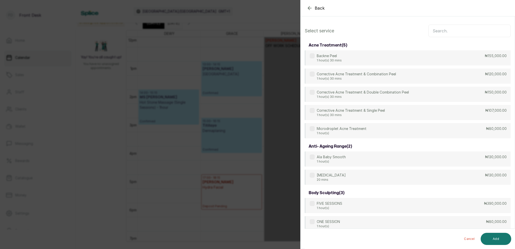
click at [454, 32] on input "text" at bounding box center [470, 31] width 82 height 13
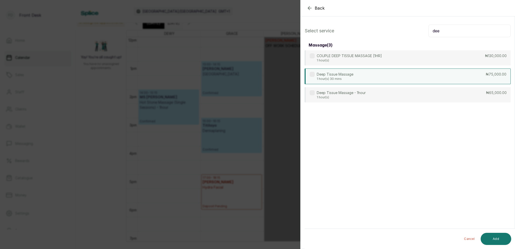
type input "dee"
click at [355, 76] on div "Deep Tissue Massage 1 hour(s) 30 mins ₦75,000.00" at bounding box center [408, 76] width 206 height 16
click at [497, 238] on button "Add" at bounding box center [496, 239] width 31 height 12
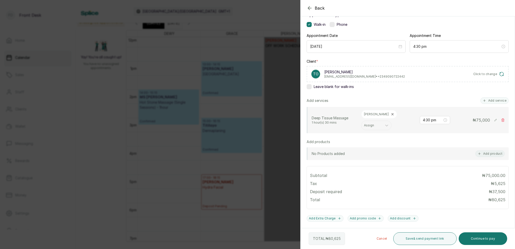
scroll to position [63, 0]
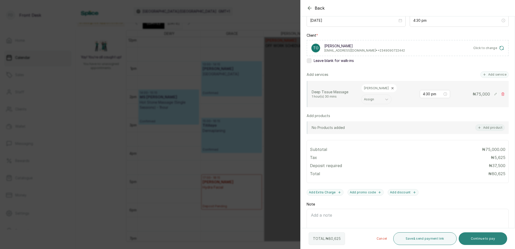
click at [488, 236] on button "Continue to pay" at bounding box center [483, 238] width 49 height 13
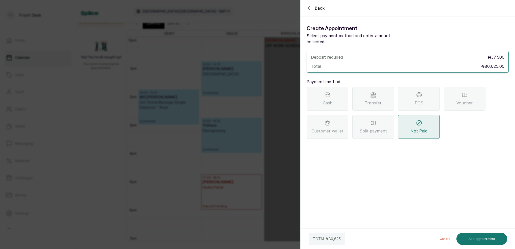
click at [369, 87] on div "Transfer" at bounding box center [374, 99] width 42 height 24
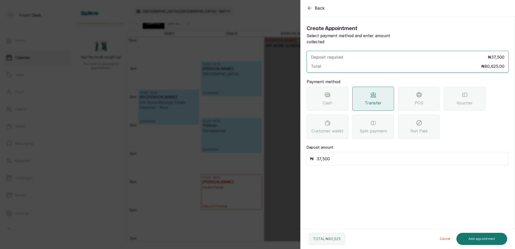
click at [332, 155] on input "37,500" at bounding box center [411, 158] width 189 height 7
type input "3"
type input "40,000"
click at [479, 240] on button "Add appointment" at bounding box center [482, 239] width 51 height 12
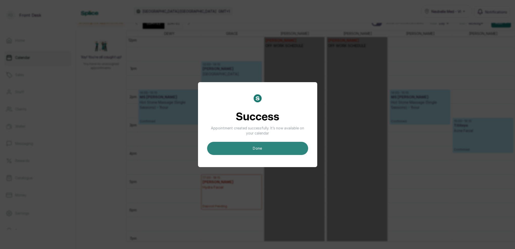
click at [255, 146] on button "done" at bounding box center [257, 148] width 101 height 13
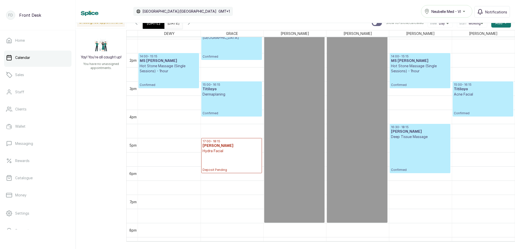
scroll to position [445, 0]
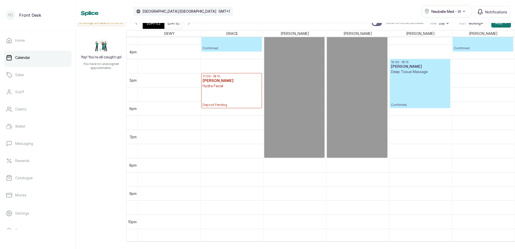
click at [156, 26] on div "[DATE]" at bounding box center [154, 23] width 22 height 12
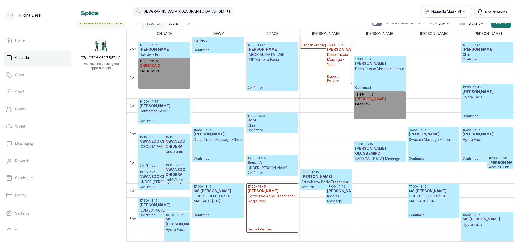
scroll to position [335, 0]
click at [192, 24] on icon "button" at bounding box center [189, 23] width 6 height 6
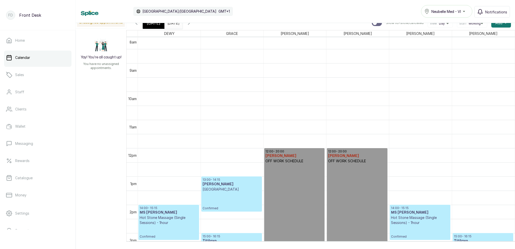
scroll to position [330, 0]
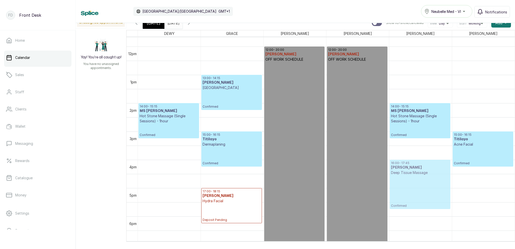
drag, startPoint x: 404, startPoint y: 190, endPoint x: 403, endPoint y: 179, distance: 11.4
click at [403, 179] on div "14:00 - 15:15 MS AISHA Hot Stone Massage (Single Sessions) - 1hour Confirmed 16…" at bounding box center [420, 46] width 63 height 679
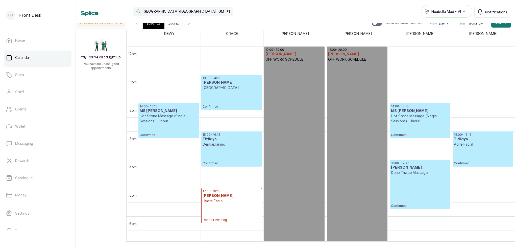
click at [418, 194] on p "Confirmed" at bounding box center [420, 191] width 58 height 33
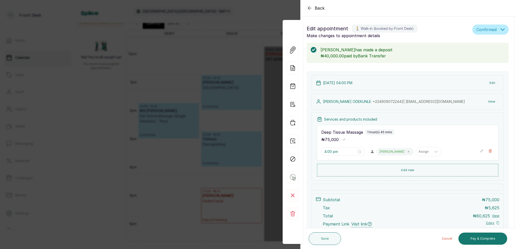
click at [493, 83] on button "Edit" at bounding box center [493, 82] width 14 height 9
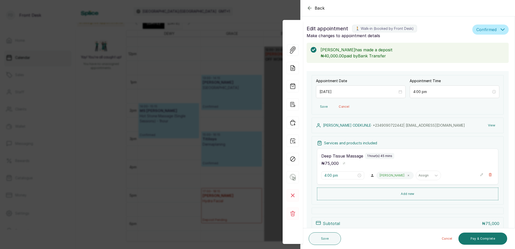
click at [495, 126] on button "View" at bounding box center [491, 125] width 15 height 9
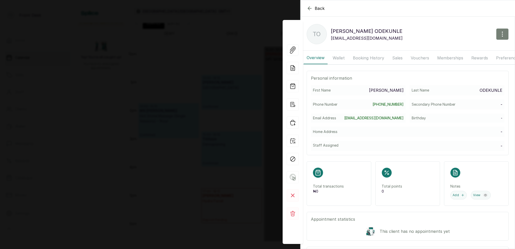
click at [504, 33] on icon "button" at bounding box center [503, 34] width 6 height 6
click at [464, 49] on span "Edit" at bounding box center [480, 49] width 49 height 6
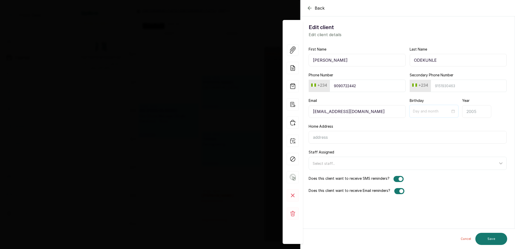
click at [455, 112] on div at bounding box center [434, 111] width 42 height 6
click at [419, 123] on span "Previous month (PageUp)" at bounding box center [420, 123] width 3 height 3
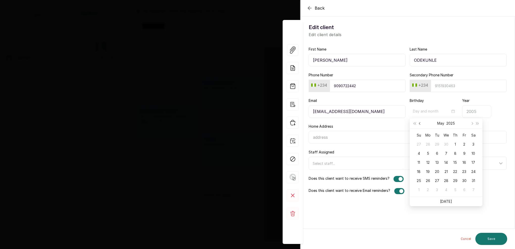
click at [419, 123] on span "Previous month (PageUp)" at bounding box center [420, 123] width 3 height 3
type input "04-05"
type input "04-03"
click at [456, 143] on div "3" at bounding box center [455, 144] width 6 height 6
click at [470, 114] on input "Year" at bounding box center [476, 111] width 29 height 13
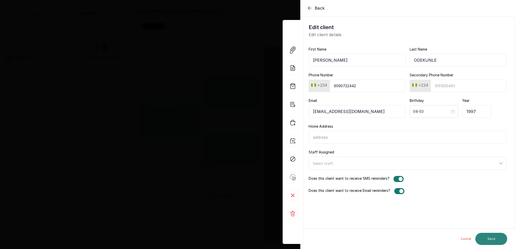
type input "1997"
click at [496, 240] on button "Save" at bounding box center [492, 239] width 32 height 12
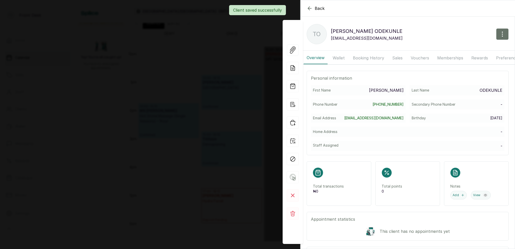
click at [308, 9] on div "Client saved successfully" at bounding box center [257, 10] width 515 height 10
click at [310, 9] on div "Client saved successfully" at bounding box center [257, 10] width 515 height 10
click at [308, 8] on icon "button" at bounding box center [309, 8] width 3 height 3
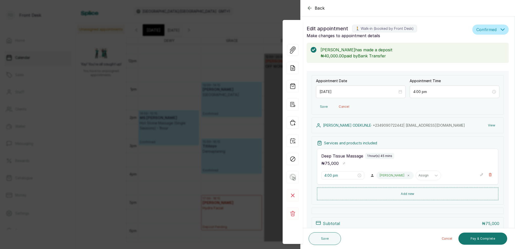
click at [308, 8] on icon "button" at bounding box center [309, 7] width 3 height 3
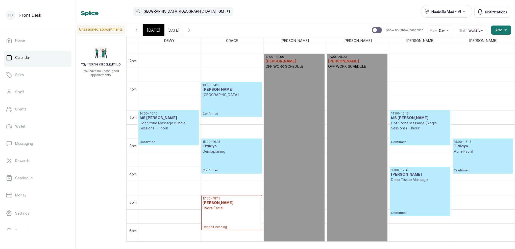
click at [159, 28] on div "[DATE]" at bounding box center [154, 30] width 22 height 12
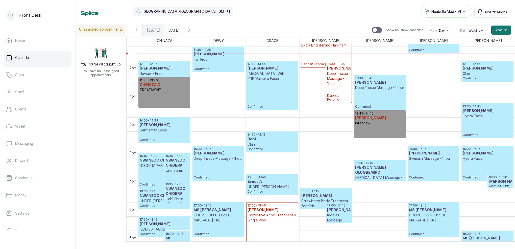
scroll to position [325, 0]
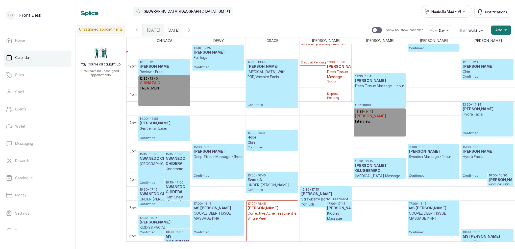
click at [422, 216] on p "COUPLE DEEP TISSUE MASSAGE [1HR]" at bounding box center [433, 216] width 49 height 10
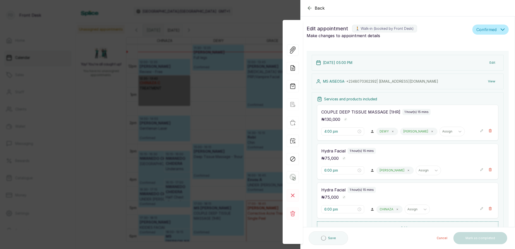
type input "5:00 pm"
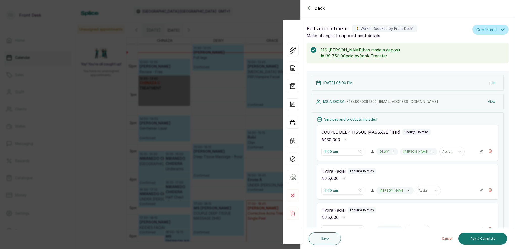
click at [309, 7] on icon "button" at bounding box center [309, 7] width 3 height 3
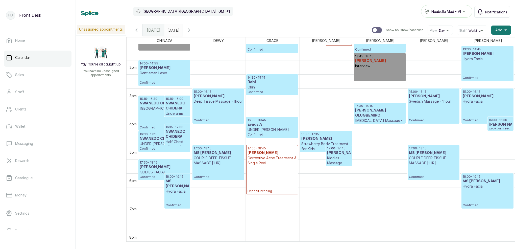
scroll to position [0, 0]
click at [438, 164] on p "COUPLE DEEP TISSUE MASSAGE [1HR]" at bounding box center [433, 160] width 49 height 10
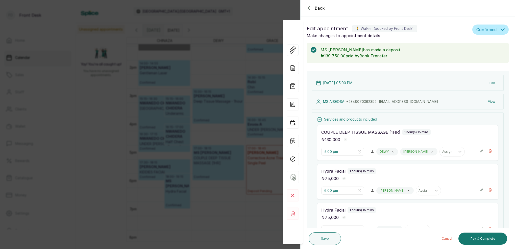
click at [492, 102] on button "View" at bounding box center [491, 101] width 15 height 9
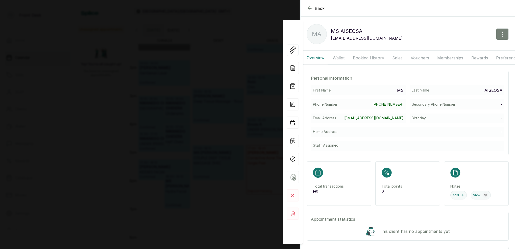
click at [503, 30] on button "button" at bounding box center [502, 34] width 13 height 12
click at [461, 49] on span "Edit" at bounding box center [480, 49] width 49 height 6
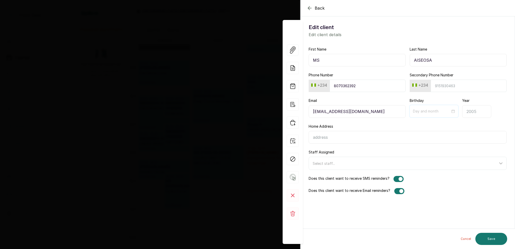
click at [454, 112] on div at bounding box center [434, 111] width 42 height 6
click at [420, 123] on span "Previous month (PageUp)" at bounding box center [420, 123] width 3 height 3
click at [422, 123] on button "Previous month (PageUp)" at bounding box center [420, 123] width 6 height 10
type input "06-14"
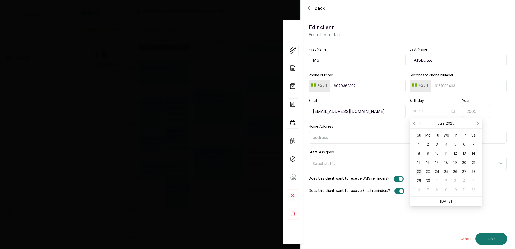
type input "06-22"
click at [419, 171] on div "22" at bounding box center [419, 172] width 6 height 6
click at [477, 110] on input "Year" at bounding box center [476, 111] width 29 height 13
type input "1995"
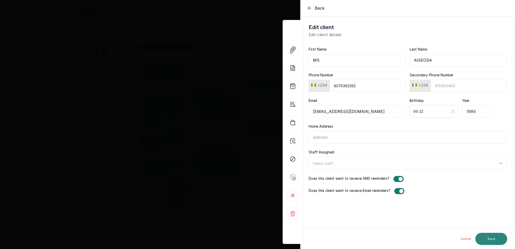
click at [500, 240] on button "Save" at bounding box center [492, 239] width 32 height 12
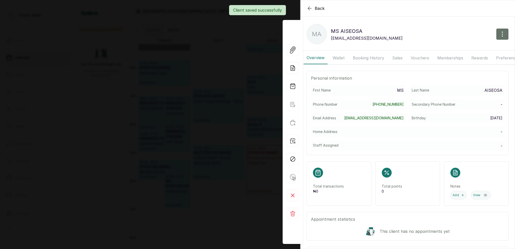
click at [309, 9] on div "Client saved successfully" at bounding box center [257, 10] width 515 height 10
click at [309, 8] on div "Client saved successfully" at bounding box center [257, 10] width 515 height 10
click at [309, 8] on icon "button" at bounding box center [309, 8] width 3 height 3
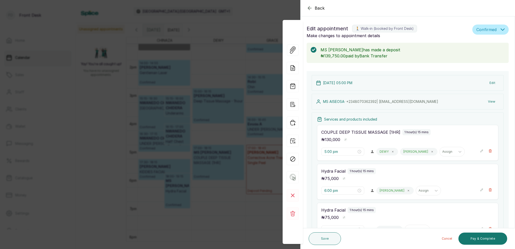
click at [309, 8] on icon "button" at bounding box center [310, 8] width 6 height 6
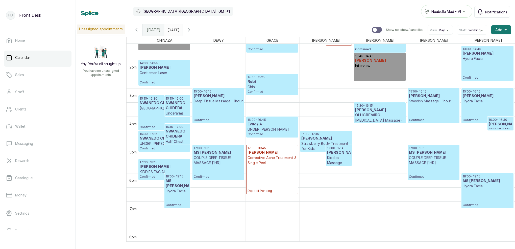
click at [173, 29] on input "[DATE]" at bounding box center [169, 28] width 8 height 9
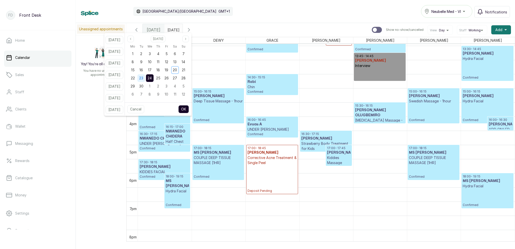
click at [143, 79] on span "23" at bounding box center [141, 78] width 4 height 4
drag, startPoint x: 190, startPoint y: 109, endPoint x: 194, endPoint y: 96, distance: 13.7
click at [189, 109] on button "OK" at bounding box center [183, 109] width 11 height 8
type input "[DATE]"
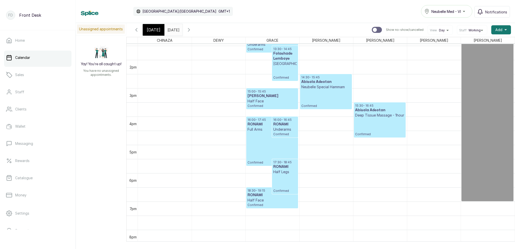
scroll to position [170, 0]
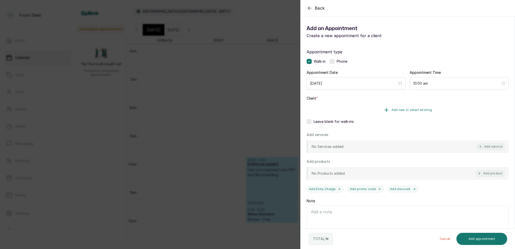
click at [420, 110] on span "Add new or select existing" at bounding box center [412, 110] width 41 height 4
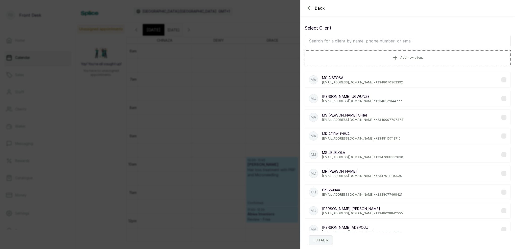
click at [371, 45] on input "text" at bounding box center [408, 41] width 206 height 13
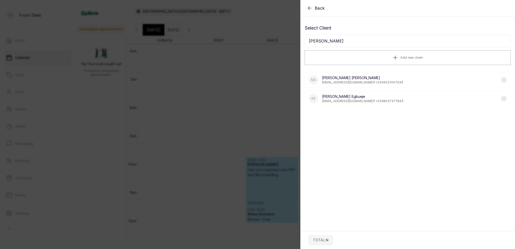
type input "[PERSON_NAME]"
click at [379, 84] on p "[EMAIL_ADDRESS][DOMAIN_NAME] • [PHONE_NUMBER]" at bounding box center [362, 82] width 81 height 4
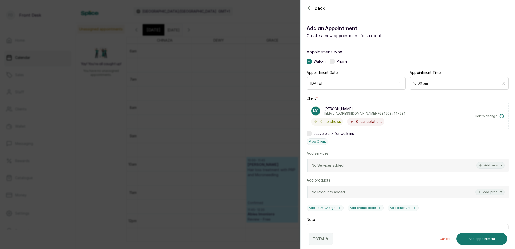
drag, startPoint x: 490, startPoint y: 165, endPoint x: 447, endPoint y: 132, distance: 54.2
click at [489, 163] on button "Add service" at bounding box center [491, 165] width 28 height 7
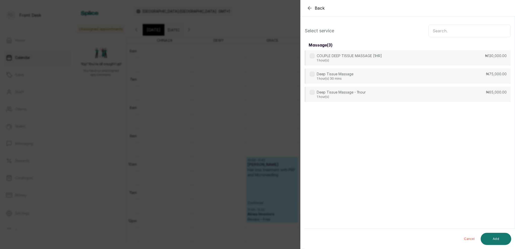
click at [445, 32] on input "text" at bounding box center [470, 31] width 82 height 13
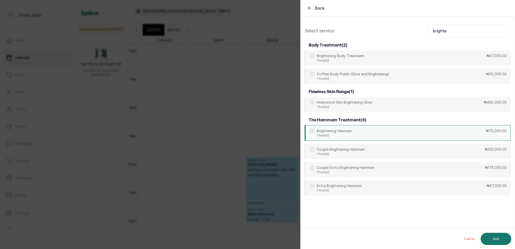
type input "brighte"
drag, startPoint x: 338, startPoint y: 134, endPoint x: 355, endPoint y: 142, distance: 18.8
click at [338, 134] on p "1 hour(s)" at bounding box center [334, 135] width 35 height 4
click at [502, 239] on button "Add" at bounding box center [496, 239] width 31 height 12
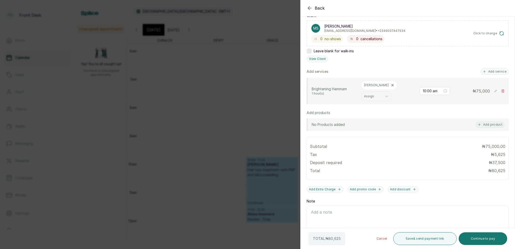
scroll to position [85, 0]
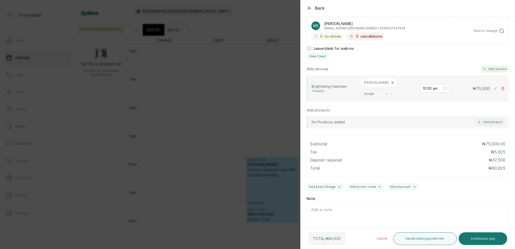
click at [493, 68] on button "Add service" at bounding box center [495, 69] width 28 height 7
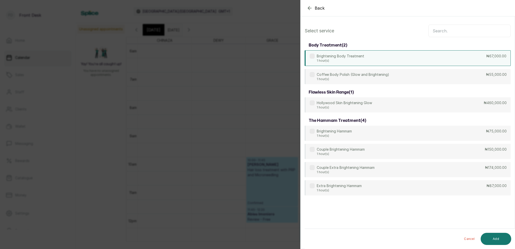
scroll to position [0, 0]
click at [448, 32] on input "text" at bounding box center [470, 31] width 82 height 13
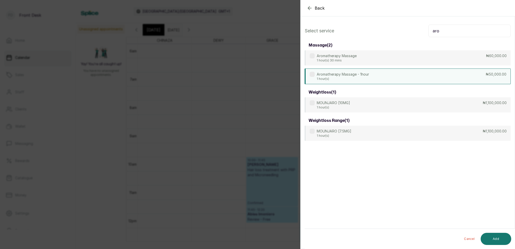
type input "aro"
drag, startPoint x: 362, startPoint y: 77, endPoint x: 370, endPoint y: 81, distance: 8.5
click at [362, 77] on p "1 hour(s)" at bounding box center [343, 79] width 52 height 4
click at [505, 243] on button "Add" at bounding box center [496, 239] width 31 height 12
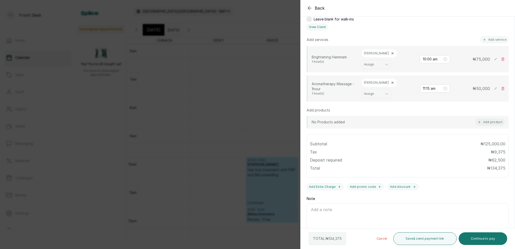
scroll to position [114, 0]
click at [491, 40] on button "Add service" at bounding box center [495, 40] width 28 height 7
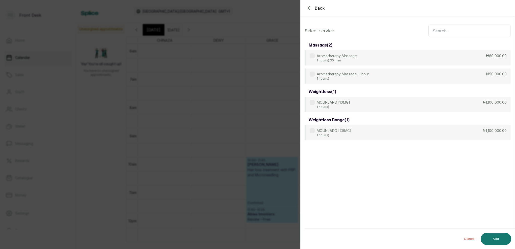
click at [450, 31] on input "text" at bounding box center [470, 31] width 82 height 13
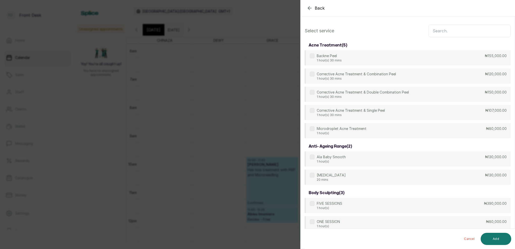
type input "h"
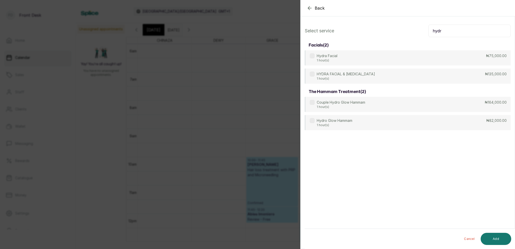
type input "hydra"
drag, startPoint x: 450, startPoint y: 31, endPoint x: 375, endPoint y: 72, distance: 85.3
click at [342, 58] on div "Hydra Facial 1 hour(s) ₦75,000.00" at bounding box center [408, 57] width 206 height 15
click at [498, 239] on button "Add" at bounding box center [496, 239] width 31 height 12
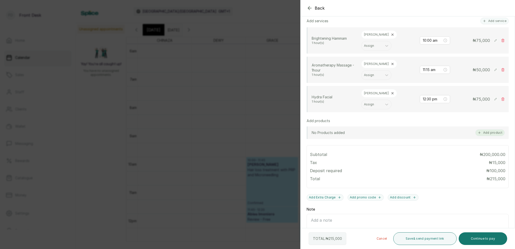
scroll to position [133, 0]
drag, startPoint x: 506, startPoint y: 55, endPoint x: 502, endPoint y: 57, distance: 3.8
click at [506, 57] on div "Aromatherapy Massage - 1hour 1 hour(s) [PERSON_NAME] Assign 11:15 am ₦ 50,000" at bounding box center [408, 70] width 202 height 26
click at [503, 68] on icon at bounding box center [503, 70] width 4 height 4
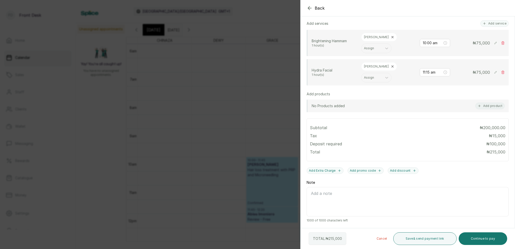
type input "12:30 pm"
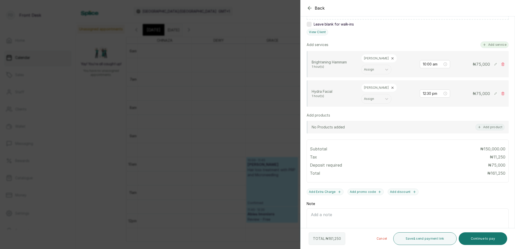
click at [495, 45] on button "Add service" at bounding box center [495, 44] width 28 height 7
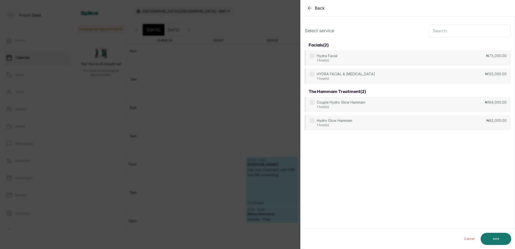
scroll to position [0, 0]
click at [453, 33] on input "text" at bounding box center [470, 31] width 82 height 13
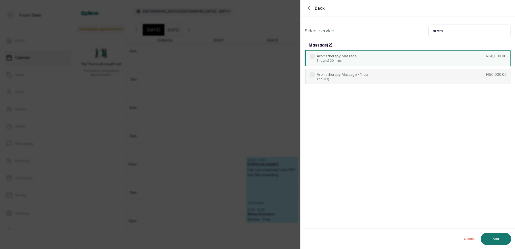
type input "arom"
click at [356, 60] on p "1 hour(s) 30 mins" at bounding box center [337, 61] width 40 height 4
click at [497, 237] on button "Add" at bounding box center [496, 239] width 31 height 12
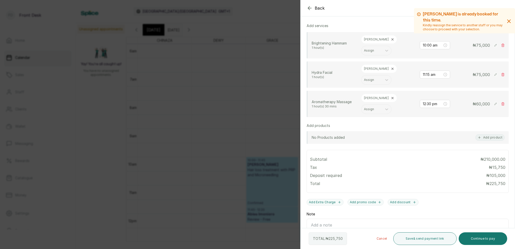
scroll to position [128, 0]
click at [429, 101] on input "12:30 pm" at bounding box center [433, 104] width 20 height 6
drag, startPoint x: 427, startPoint y: 110, endPoint x: 436, endPoint y: 94, distance: 18.6
click at [427, 109] on div "11" at bounding box center [427, 110] width 12 height 7
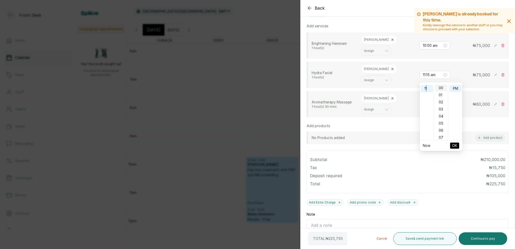
scroll to position [0, 0]
drag, startPoint x: 444, startPoint y: 89, endPoint x: 446, endPoint y: 88, distance: 2.9
click at [444, 89] on div "00" at bounding box center [441, 87] width 12 height 7
drag, startPoint x: 456, startPoint y: 88, endPoint x: 460, endPoint y: 99, distance: 12.2
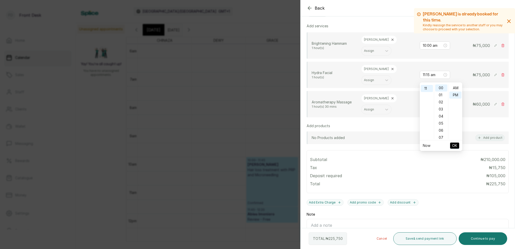
click at [456, 88] on div "AM" at bounding box center [456, 87] width 12 height 7
type input "11:00 am"
drag, startPoint x: 455, startPoint y: 145, endPoint x: 448, endPoint y: 137, distance: 9.8
click at [455, 144] on span "OK" at bounding box center [454, 146] width 5 height 10
click at [426, 72] on input "11:15 am" at bounding box center [433, 75] width 20 height 6
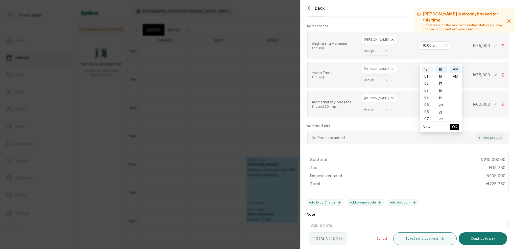
click at [428, 69] on div "12" at bounding box center [427, 69] width 12 height 7
click at [443, 115] on div "30" at bounding box center [441, 115] width 12 height 7
type input "12:30 pm"
click at [457, 76] on div "PM" at bounding box center [456, 76] width 12 height 7
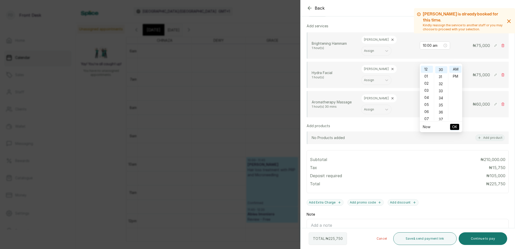
scroll to position [7, 0]
drag, startPoint x: 454, startPoint y: 129, endPoint x: 452, endPoint y: 125, distance: 4.3
click at [454, 128] on span "OK" at bounding box center [454, 127] width 5 height 10
click at [391, 67] on icon at bounding box center [393, 69] width 4 height 4
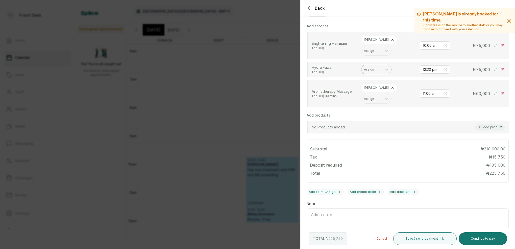
click at [372, 68] on div "Assign" at bounding box center [372, 70] width 16 height 4
drag, startPoint x: 367, startPoint y: 126, endPoint x: 368, endPoint y: 115, distance: 11.4
click at [367, 128] on div "CHINAZA C" at bounding box center [376, 132] width 51 height 9
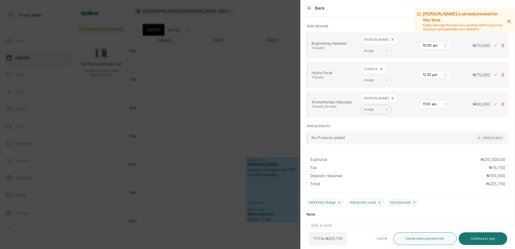
drag, startPoint x: 374, startPoint y: 87, endPoint x: 372, endPoint y: 89, distance: 2.7
click at [391, 97] on icon at bounding box center [393, 99] width 4 height 4
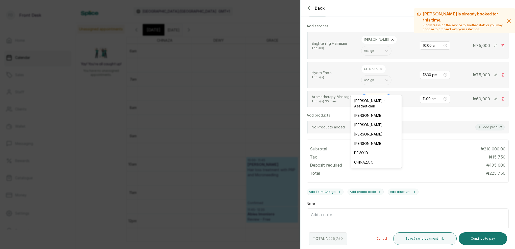
click at [370, 97] on div "Assign" at bounding box center [372, 99] width 16 height 4
click at [366, 148] on div "DEWY D" at bounding box center [376, 152] width 51 height 9
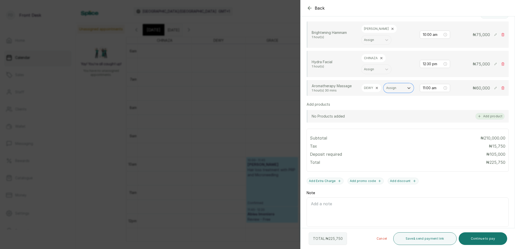
scroll to position [139, 0]
drag, startPoint x: 490, startPoint y: 236, endPoint x: 486, endPoint y: 227, distance: 9.3
click at [491, 235] on button "Continue to pay" at bounding box center [483, 238] width 49 height 13
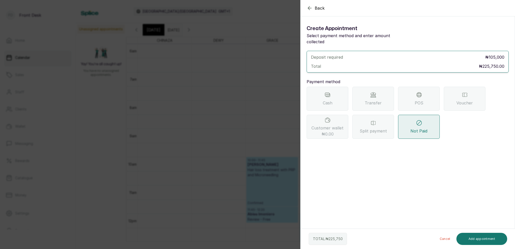
click at [376, 93] on div "Transfer" at bounding box center [374, 99] width 42 height 24
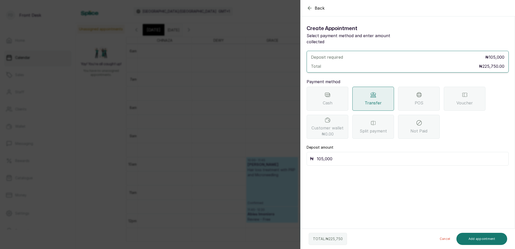
click at [347, 155] on input "105,000" at bounding box center [411, 158] width 189 height 7
type input "130,000"
drag, startPoint x: 494, startPoint y: 232, endPoint x: 494, endPoint y: 235, distance: 2.5
click at [494, 235] on div "TOTAL: ₦ 225,750 Cancel Add appointment" at bounding box center [408, 239] width 215 height 20
drag, startPoint x: 495, startPoint y: 235, endPoint x: 498, endPoint y: 230, distance: 5.3
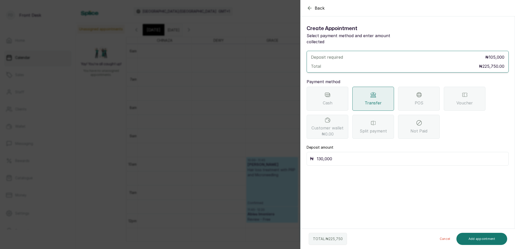
click at [495, 235] on button "Add appointment" at bounding box center [482, 239] width 51 height 12
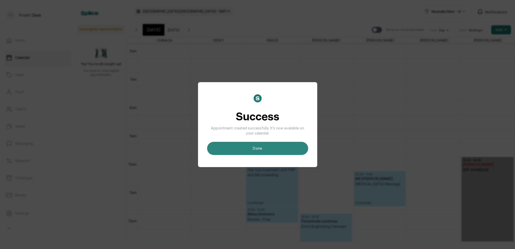
click at [274, 150] on button "done" at bounding box center [257, 148] width 101 height 13
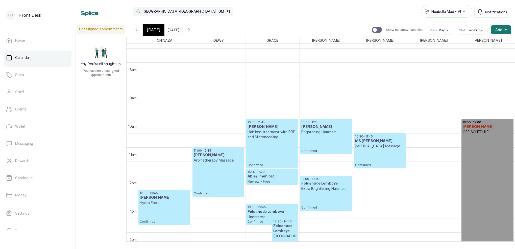
scroll to position [213, 0]
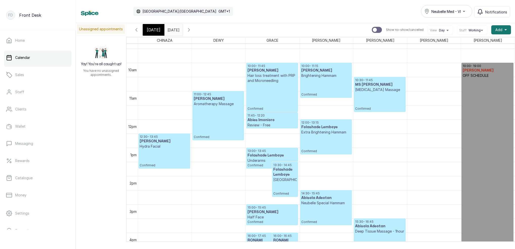
click at [332, 79] on p "Confirmed" at bounding box center [325, 87] width 49 height 18
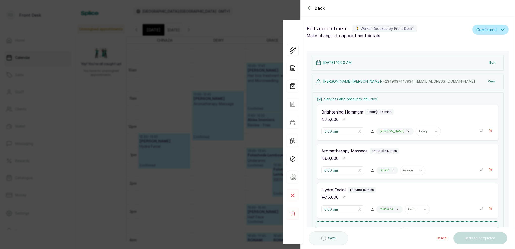
type input "10:00 am"
type input "11:00 am"
type input "12:30 pm"
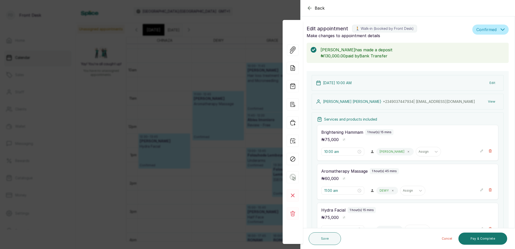
click at [219, 36] on div "Back Appointment Details Edit appointment 🚶 Walk-in (booked by Front Desk) Make…" at bounding box center [257, 124] width 515 height 249
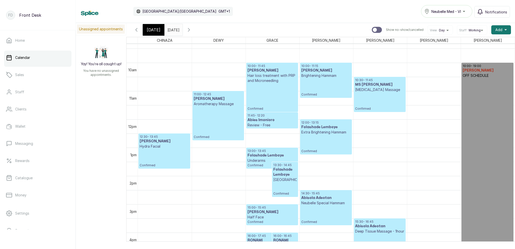
click at [160, 31] on div "[DATE]" at bounding box center [154, 30] width 22 height 12
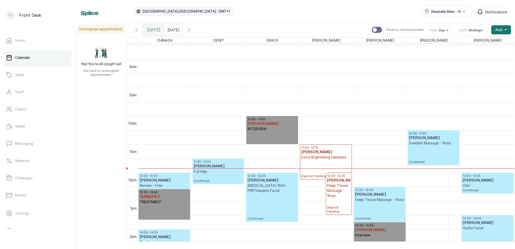
scroll to position [263, 0]
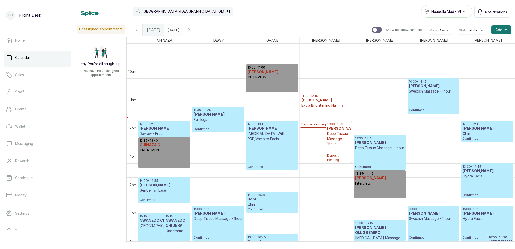
click at [173, 30] on input "[DATE]" at bounding box center [169, 28] width 8 height 9
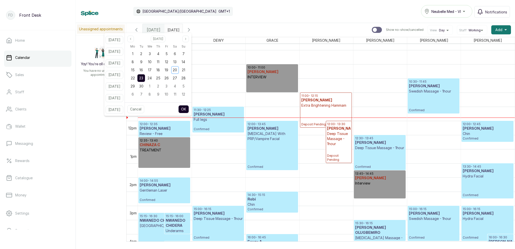
click at [192, 30] on icon "button" at bounding box center [189, 30] width 6 height 6
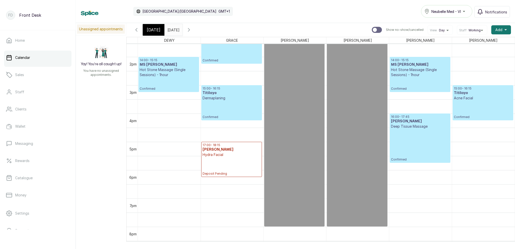
scroll to position [383, 0]
click at [432, 138] on p "Confirmed" at bounding box center [420, 145] width 58 height 33
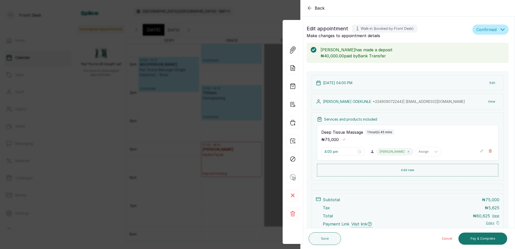
click at [271, 11] on div "Back Appointment Details Edit appointment 🚶 Walk-in (booked by Front Desk) Make…" at bounding box center [257, 124] width 515 height 249
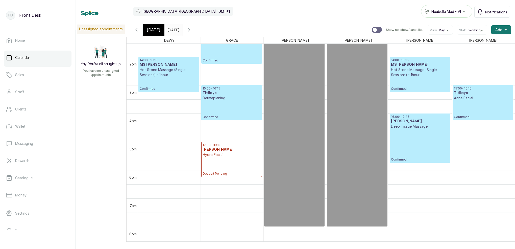
click at [159, 30] on div "[DATE]" at bounding box center [154, 30] width 22 height 12
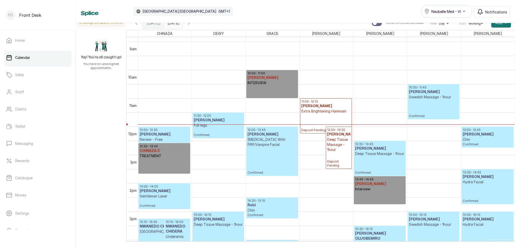
scroll to position [264, 0]
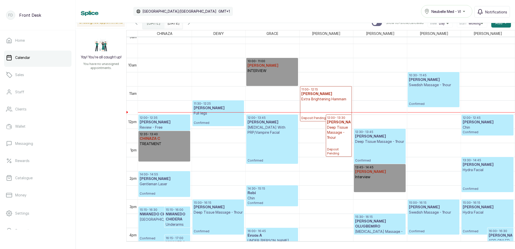
click at [173, 120] on h3 "[PERSON_NAME]" at bounding box center [164, 122] width 49 height 5
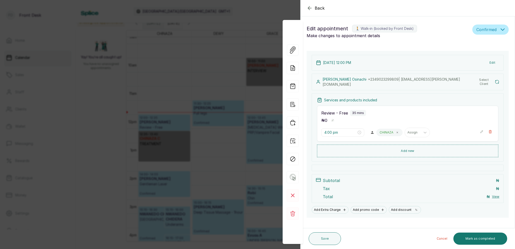
type input "12:00 pm"
click at [495, 80] on button "View" at bounding box center [491, 81] width 15 height 9
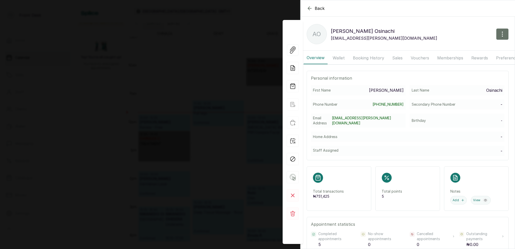
click at [367, 59] on button "Booking History" at bounding box center [368, 58] width 37 height 13
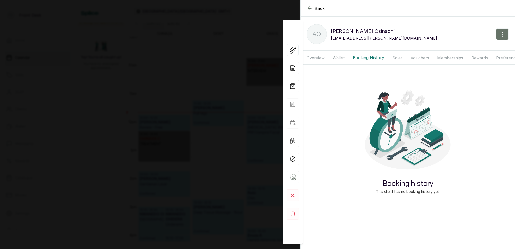
click at [335, 56] on button "Wallet" at bounding box center [339, 58] width 18 height 13
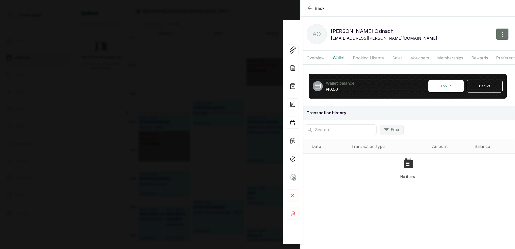
click at [314, 56] on button "Overview" at bounding box center [316, 58] width 24 height 13
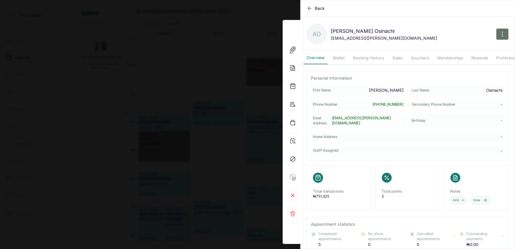
drag, startPoint x: 361, startPoint y: 57, endPoint x: 364, endPoint y: 58, distance: 2.6
click at [361, 57] on button "Booking History" at bounding box center [368, 58] width 37 height 13
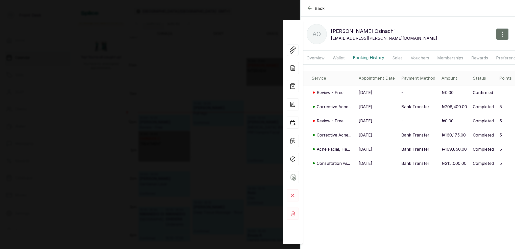
click at [323, 107] on p "Corrective Acne..." at bounding box center [334, 107] width 35 height 6
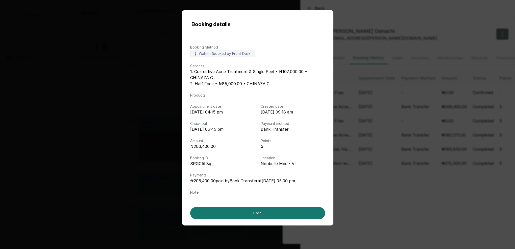
click at [400, 97] on div "Booking details Booking Method 🚶 Walk-in (booked by Front Desk) Services 1. Cor…" at bounding box center [257, 124] width 515 height 249
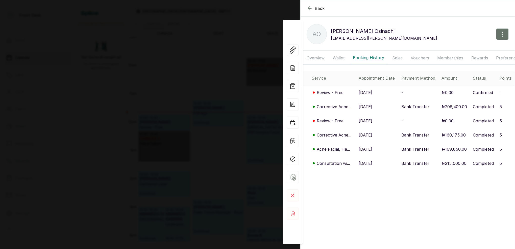
click at [340, 107] on p "Corrective Acne..." at bounding box center [334, 107] width 35 height 6
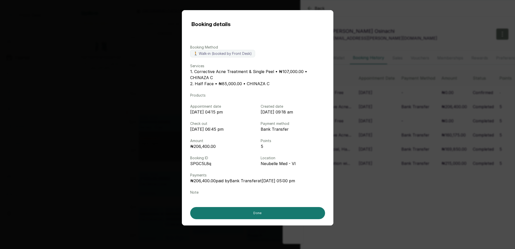
click at [414, 96] on div "Booking details Booking Method 🚶 Walk-in (booked by Front Desk) Services 1. Cor…" at bounding box center [257, 124] width 515 height 249
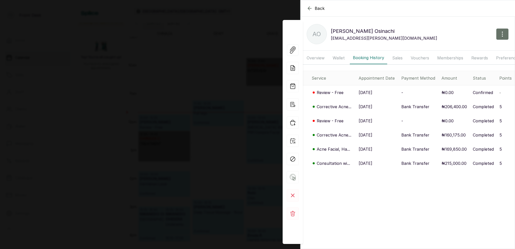
click at [217, 105] on div "Back [PERSON_NAME] AO [PERSON_NAME] Osinachi [EMAIL_ADDRESS][PERSON_NAME][DOMAI…" at bounding box center [257, 124] width 515 height 249
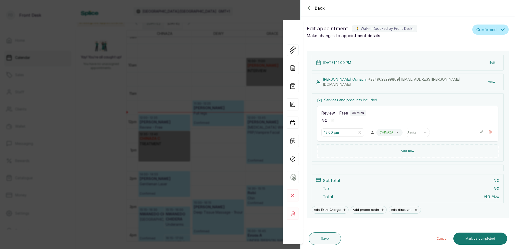
click at [129, 54] on div "Back Appointment Details Edit appointment 🚶 Walk-in (booked by Front Desk) Make…" at bounding box center [257, 124] width 515 height 249
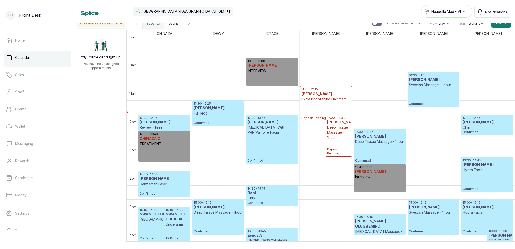
click at [155, 124] on h3 "[PERSON_NAME]" at bounding box center [164, 122] width 49 height 5
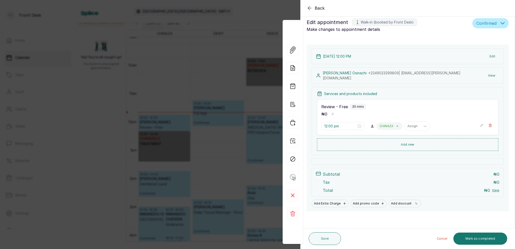
click at [194, 50] on div "Back Appointment Details Edit appointment 🚶 Walk-in (booked by Front Desk) Make…" at bounding box center [257, 124] width 515 height 249
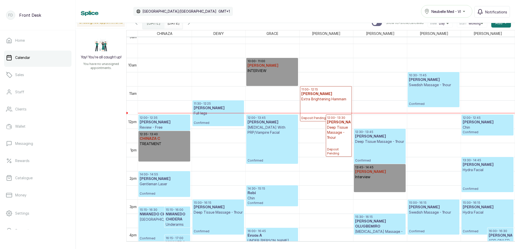
click at [437, 93] on p "Confirmed" at bounding box center [433, 96] width 49 height 18
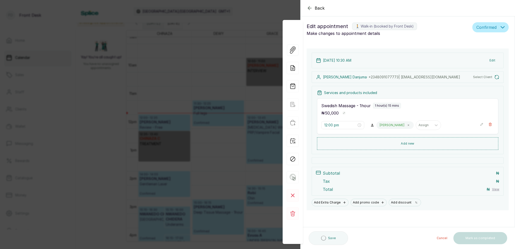
type input "10:30 am"
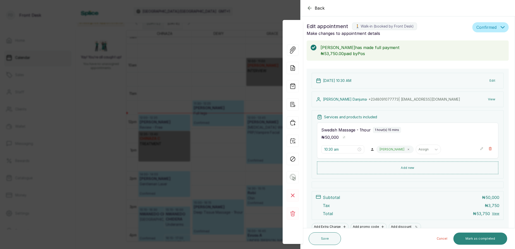
click at [477, 238] on button "Mark as completed" at bounding box center [481, 238] width 54 height 12
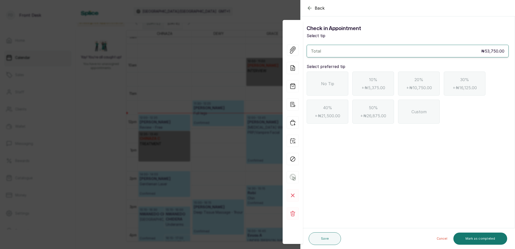
scroll to position [0, 0]
drag, startPoint x: 329, startPoint y: 89, endPoint x: 363, endPoint y: 121, distance: 47.0
click at [329, 89] on div "No Tip" at bounding box center [328, 84] width 42 height 24
click at [489, 239] on button "Mark as completed" at bounding box center [481, 238] width 54 height 12
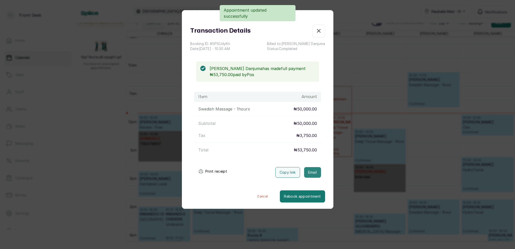
click at [317, 171] on button "Email" at bounding box center [312, 172] width 17 height 11
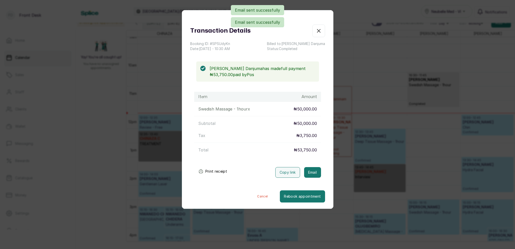
drag, startPoint x: 318, startPoint y: 32, endPoint x: 321, endPoint y: 33, distance: 4.0
click at [317, 32] on icon "button" at bounding box center [319, 31] width 6 height 6
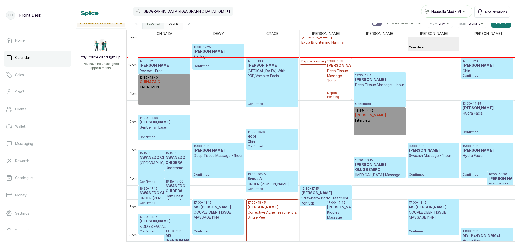
scroll to position [319, 0]
click at [281, 88] on p "Confirmed" at bounding box center [272, 92] width 49 height 28
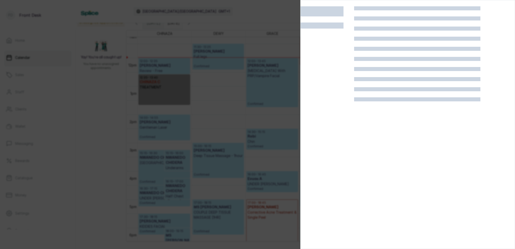
drag, startPoint x: 281, startPoint y: 88, endPoint x: 272, endPoint y: 82, distance: 10.7
click at [281, 88] on div at bounding box center [257, 124] width 515 height 249
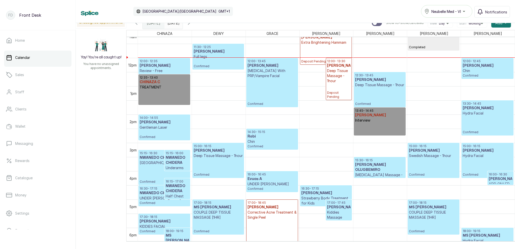
click at [263, 89] on p "Confirmed" at bounding box center [272, 92] width 49 height 28
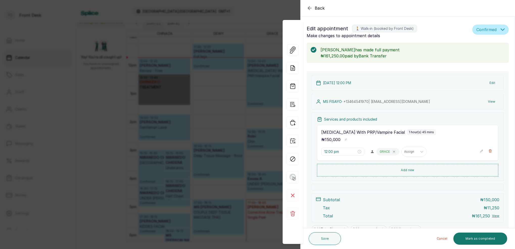
scroll to position [0, 0]
click at [274, 28] on div "Back Appointment Details Edit appointment 🚶 Walk-in (booked by Front Desk) Make…" at bounding box center [257, 124] width 515 height 249
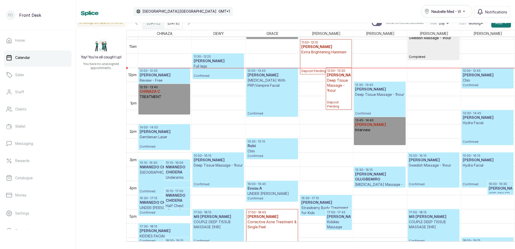
scroll to position [310, 0]
click at [368, 95] on p "Deep Tissue Massage - 1hour" at bounding box center [379, 94] width 49 height 5
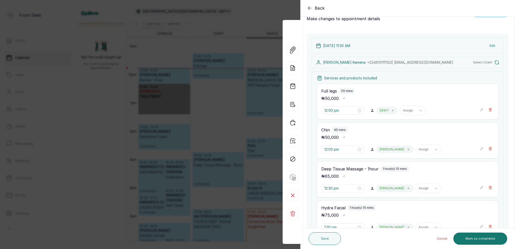
type input "11:30 am"
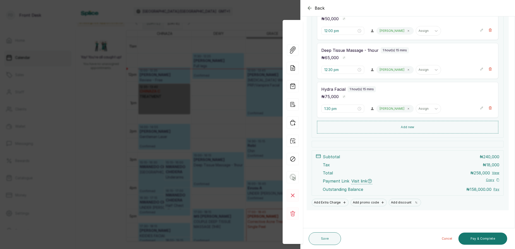
scroll to position [160, 0]
click at [259, 22] on div "Back Appointment Details Edit appointment 🚶 Walk-in (booked by Front Desk) Make…" at bounding box center [257, 124] width 515 height 249
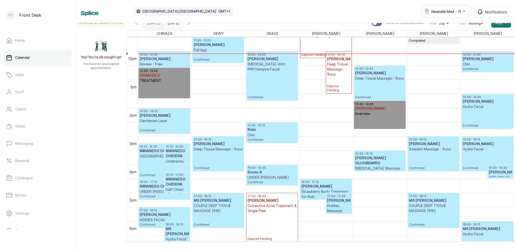
scroll to position [0, 0]
click at [173, 23] on input "[DATE]" at bounding box center [169, 21] width 8 height 9
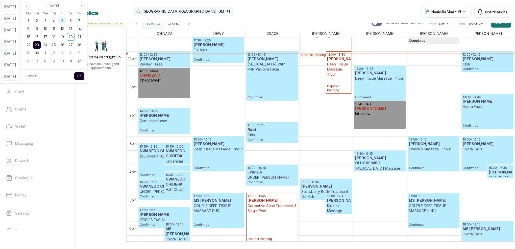
scroll to position [0, 0]
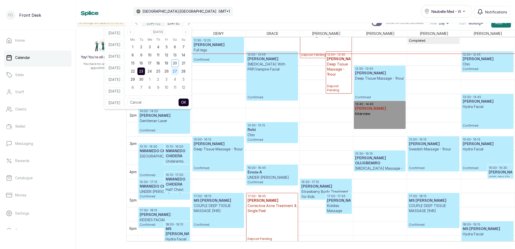
click at [177, 72] on span "27" at bounding box center [175, 71] width 4 height 4
click at [189, 104] on button "OK" at bounding box center [183, 102] width 11 height 8
type input "[DATE]"
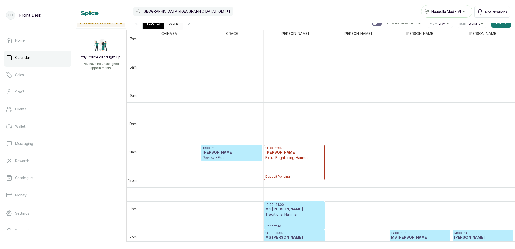
scroll to position [247, 0]
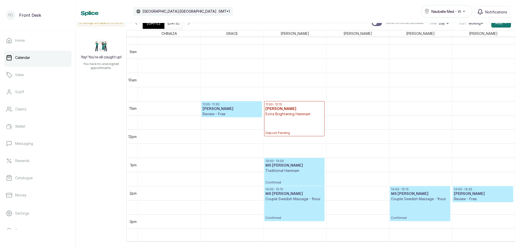
click at [151, 26] on span "[DATE]" at bounding box center [154, 23] width 14 height 6
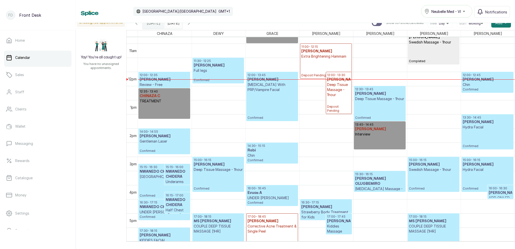
scroll to position [305, 0]
click at [138, 25] on icon "button" at bounding box center [136, 23] width 6 height 6
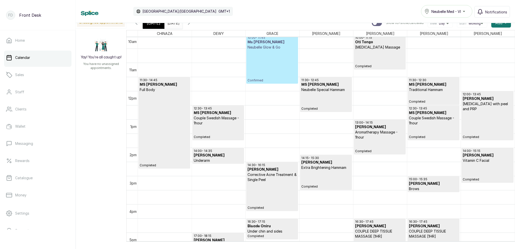
scroll to position [270, 0]
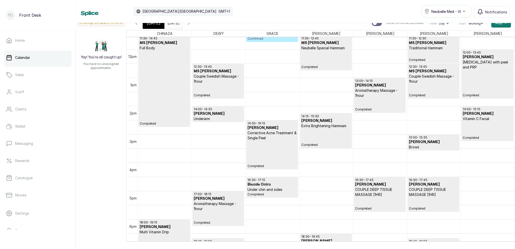
click at [192, 25] on icon "button" at bounding box center [189, 23] width 6 height 6
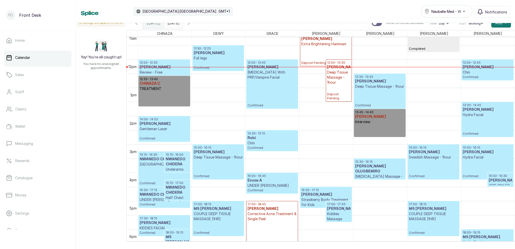
click at [136, 24] on icon "button" at bounding box center [136, 23] width 6 height 6
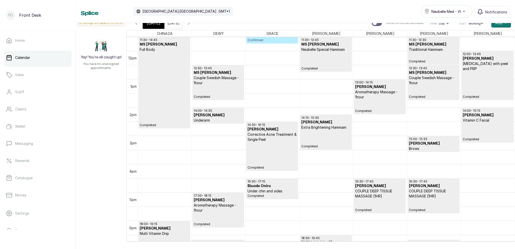
click at [434, 143] on h3 "[PERSON_NAME]" at bounding box center [433, 143] width 49 height 5
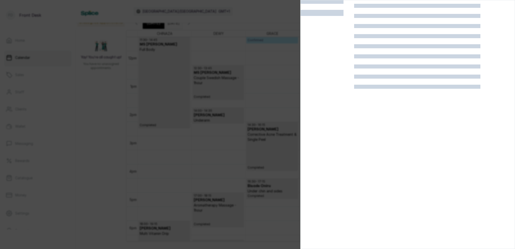
click at [270, 89] on div at bounding box center [257, 124] width 515 height 249
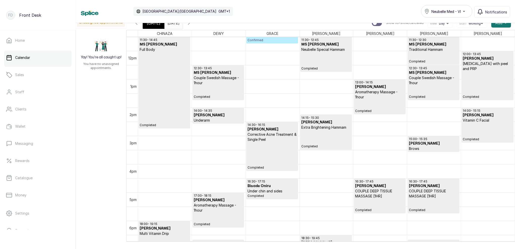
click at [423, 148] on p "Brows" at bounding box center [433, 148] width 49 height 5
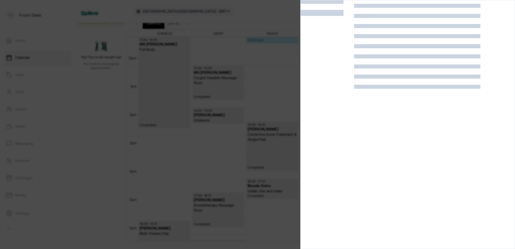
click at [235, 97] on div at bounding box center [257, 124] width 515 height 249
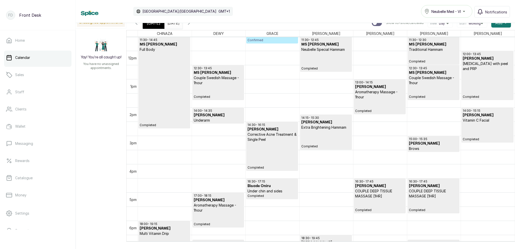
click at [427, 149] on p "Brows" at bounding box center [433, 148] width 49 height 5
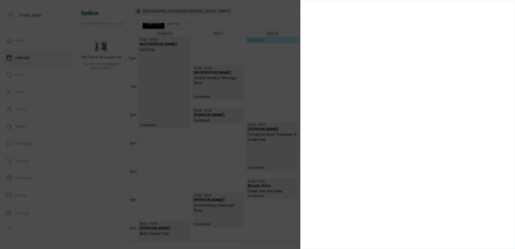
click at [263, 80] on div at bounding box center [257, 124] width 515 height 249
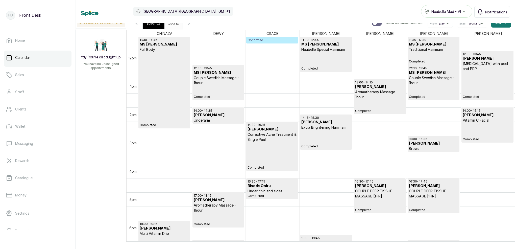
click at [431, 142] on h3 "[PERSON_NAME]" at bounding box center [433, 143] width 49 height 5
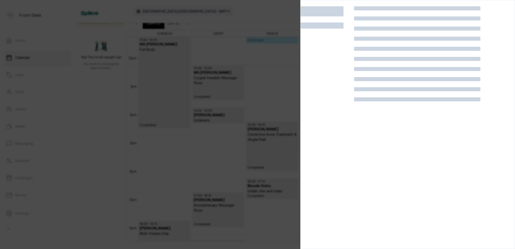
click at [256, 78] on div at bounding box center [257, 124] width 515 height 249
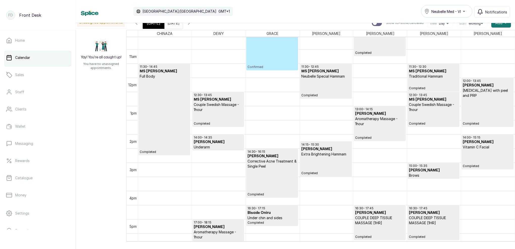
click at [159, 27] on div "[DATE]" at bounding box center [154, 23] width 22 height 12
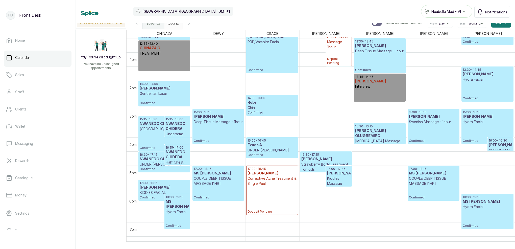
scroll to position [351, 0]
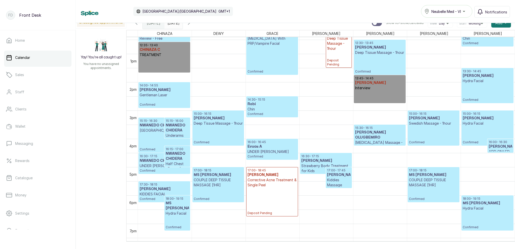
click at [137, 24] on icon "button" at bounding box center [137, 22] width 2 height 3
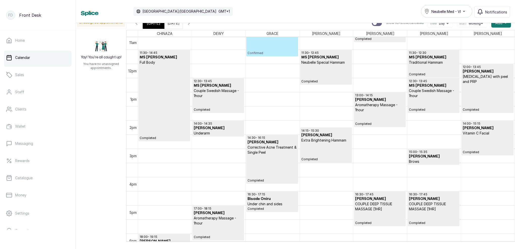
scroll to position [327, 0]
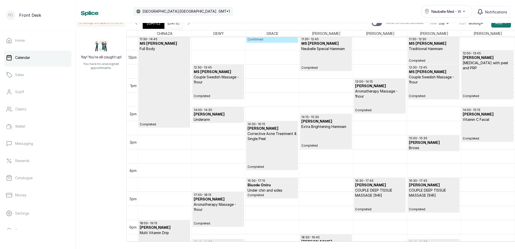
click at [417, 145] on h3 "[PERSON_NAME]" at bounding box center [433, 142] width 49 height 5
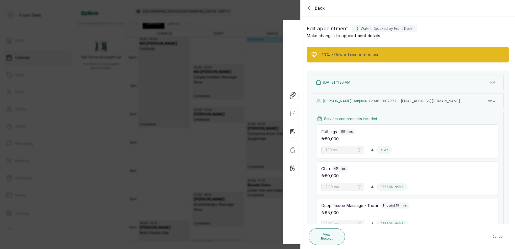
type input "3:00 pm"
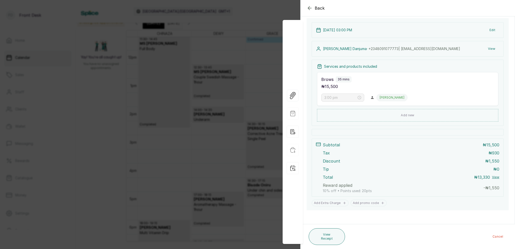
scroll to position [73, 0]
click at [308, 9] on icon "button" at bounding box center [310, 8] width 6 height 6
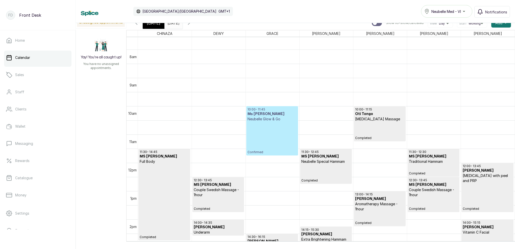
scroll to position [205, 0]
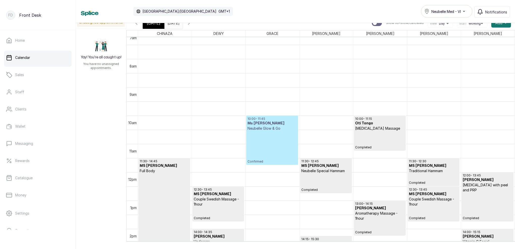
click at [192, 24] on icon "button" at bounding box center [189, 23] width 6 height 6
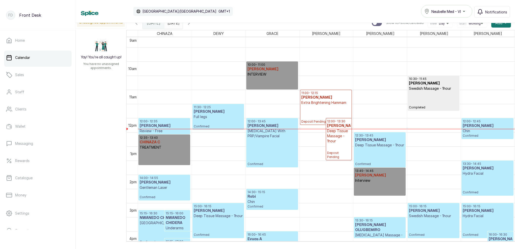
scroll to position [265, 0]
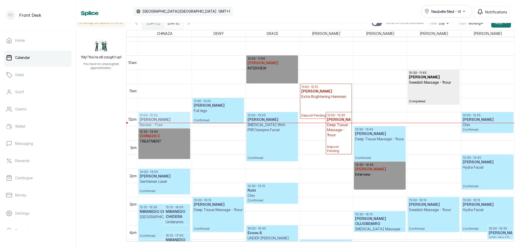
drag, startPoint x: 156, startPoint y: 120, endPoint x: 156, endPoint y: 123, distance: 3.0
click at [156, 124] on div "15:15 - 16:30 NWANEDO CHIDERA HOLLYWOOD Confirmed 15:15 - 16:00 NWANEDO CHIDERA…" at bounding box center [165, 111] width 54 height 679
click at [155, 122] on h3 "[PERSON_NAME]" at bounding box center [164, 119] width 49 height 5
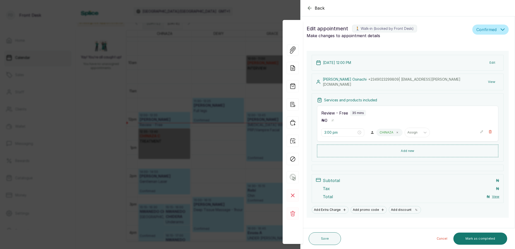
type input "12:00 pm"
click at [308, 9] on icon "button" at bounding box center [310, 8] width 6 height 6
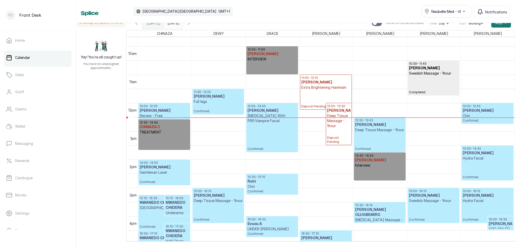
scroll to position [281, 0]
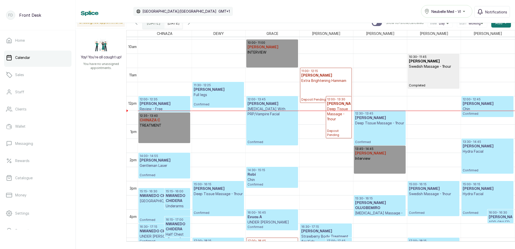
click at [278, 117] on p "Confirmed" at bounding box center [272, 131] width 49 height 28
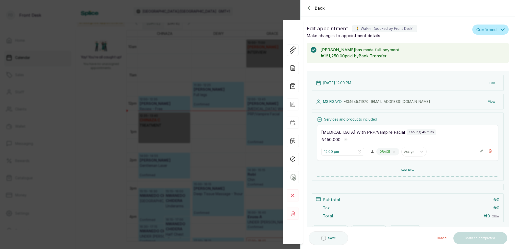
click at [488, 151] on button "Show no-show/cancelled" at bounding box center [491, 151] width 8 height 8
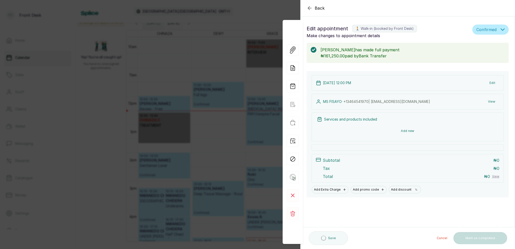
click at [405, 131] on button "Add new" at bounding box center [407, 131] width 181 height 12
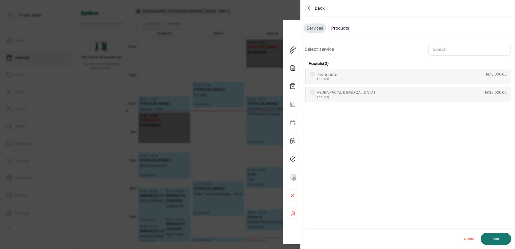
click at [438, 51] on input "text" at bounding box center [470, 49] width 82 height 13
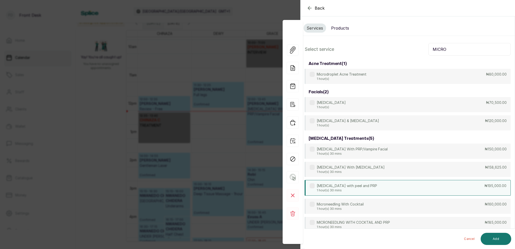
type input "MICRO"
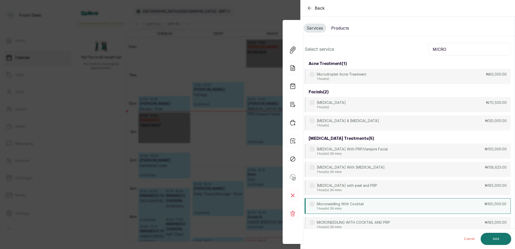
drag, startPoint x: 374, startPoint y: 186, endPoint x: 405, endPoint y: 205, distance: 36.4
click at [375, 186] on div "[MEDICAL_DATA] with peel and PRP 1 hour(s) 30 mins ₦195,000.00" at bounding box center [408, 187] width 206 height 15
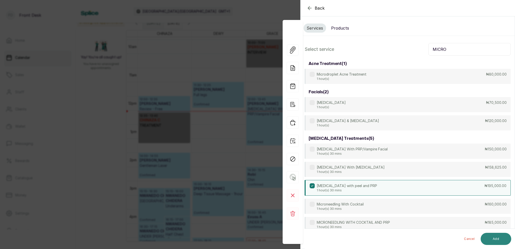
click at [494, 238] on button "Add" at bounding box center [496, 239] width 31 height 12
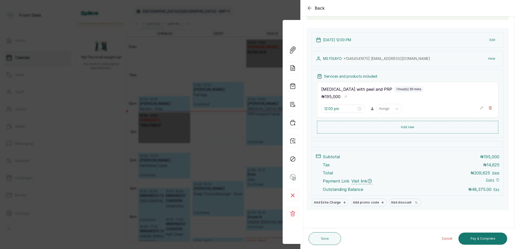
scroll to position [43, 0]
click at [330, 242] on button "Save" at bounding box center [325, 238] width 32 height 13
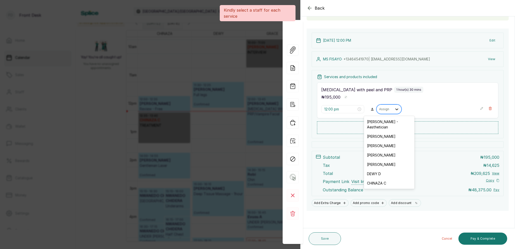
click at [393, 112] on div at bounding box center [396, 109] width 9 height 9
click at [377, 160] on div "[PERSON_NAME]" at bounding box center [389, 164] width 51 height 9
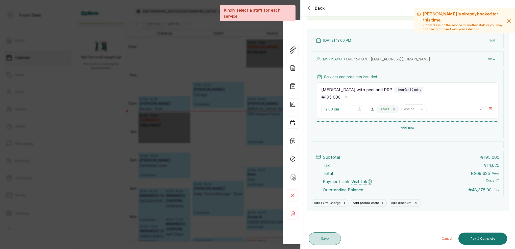
click at [327, 241] on button "Save" at bounding box center [325, 238] width 32 height 13
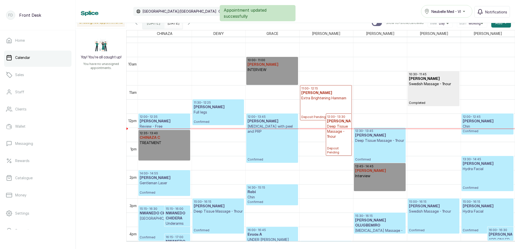
scroll to position [252, 0]
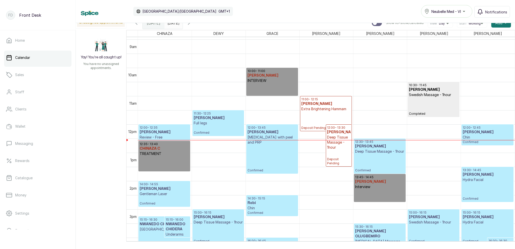
click at [288, 152] on p "Confirmed" at bounding box center [272, 159] width 49 height 28
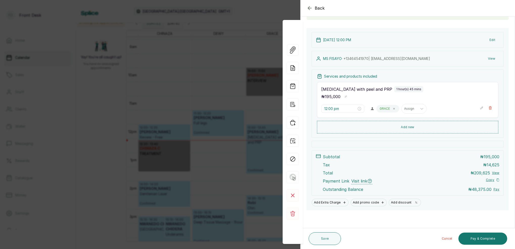
scroll to position [43, 0]
click at [192, 56] on div "Back Appointment Details Edit appointment 🚶 Walk-in (booked by Front Desk) Make…" at bounding box center [257, 124] width 515 height 249
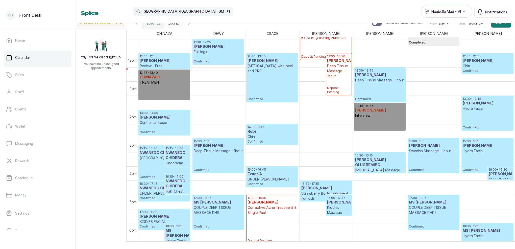
scroll to position [353, 0]
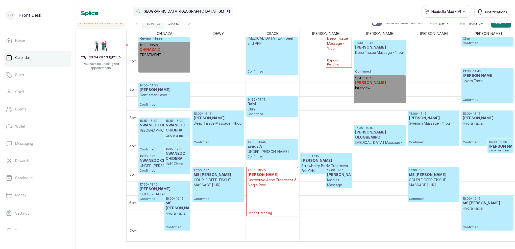
click at [423, 185] on div "10:30 - 11:45 [PERSON_NAME] Swedish Massage - 1hour Completed 15:00 - 16:15 [PE…" at bounding box center [434, 25] width 54 height 679
click at [136, 25] on icon "button" at bounding box center [136, 23] width 6 height 6
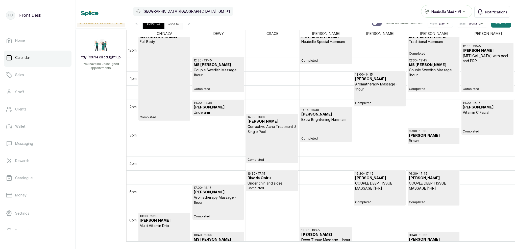
scroll to position [334, 0]
click at [139, 27] on button "Show no-show/cancelled" at bounding box center [136, 23] width 12 height 12
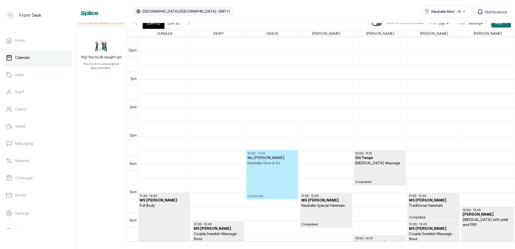
scroll to position [170, 0]
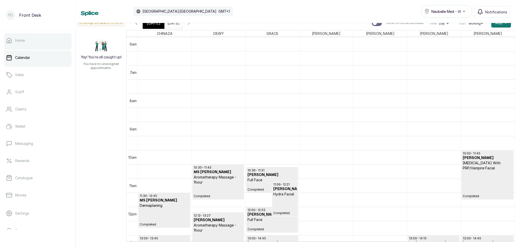
click at [40, 38] on link "Home" at bounding box center [37, 40] width 67 height 14
